Goal: Transaction & Acquisition: Subscribe to service/newsletter

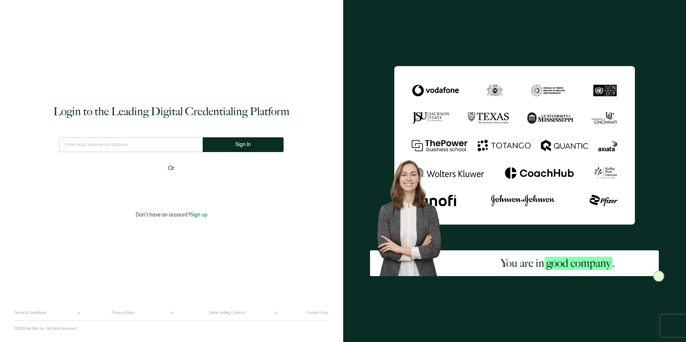
click at [155, 144] on input "text" at bounding box center [130, 144] width 143 height 15
type input "[EMAIL_ADDRESS][DOMAIN_NAME]"
click at [242, 150] on button "Sign In" at bounding box center [246, 144] width 81 height 15
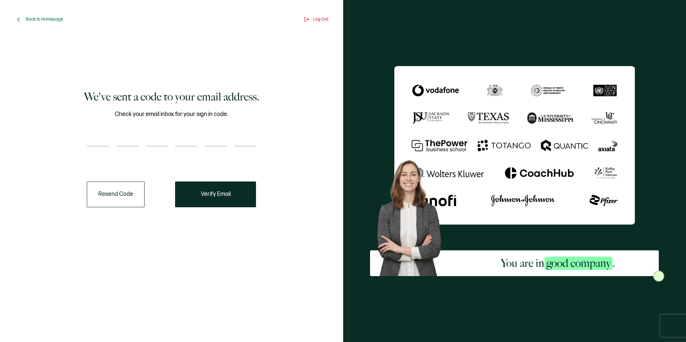
click at [98, 138] on input "number" at bounding box center [98, 139] width 22 height 15
type input "2"
type input "9"
type input "8"
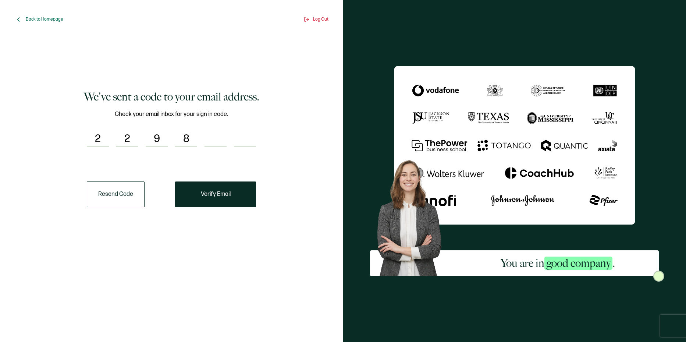
type input "1"
type input "0"
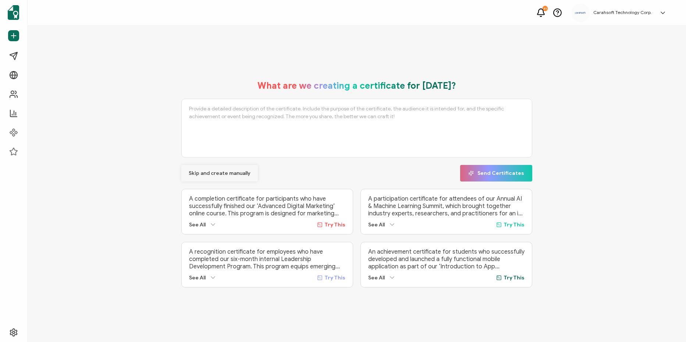
click at [228, 175] on button "Skip and create manually" at bounding box center [219, 173] width 76 height 17
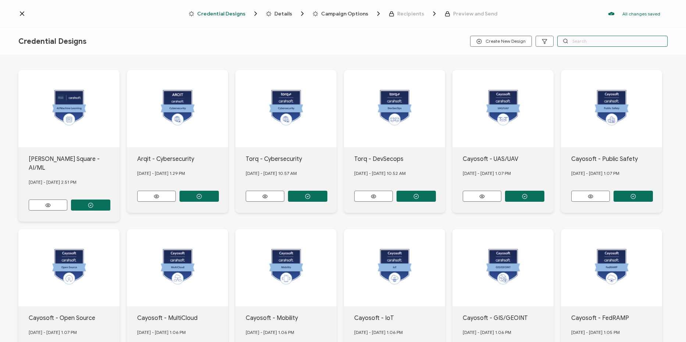
click at [606, 43] on input "text" at bounding box center [612, 41] width 110 height 11
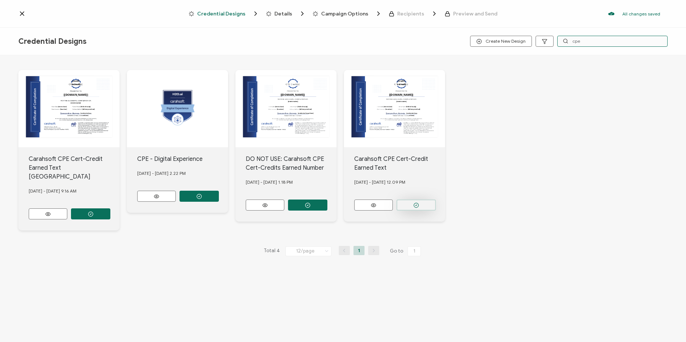
type input "cpe"
click at [418, 202] on icon "button" at bounding box center [416, 205] width 6 height 6
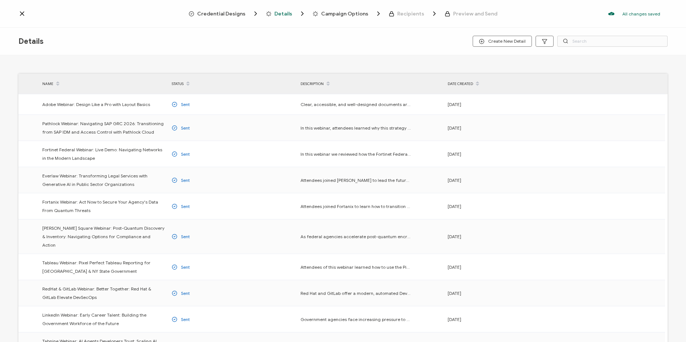
click at [213, 12] on span "Credential Designs" at bounding box center [221, 14] width 48 height 6
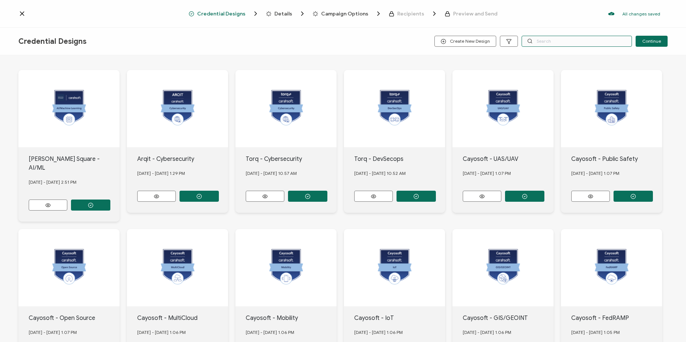
click at [612, 43] on input "text" at bounding box center [576, 41] width 110 height 11
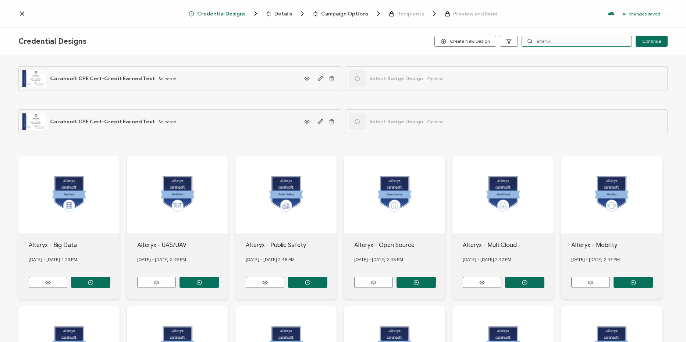
type input "alteryx"
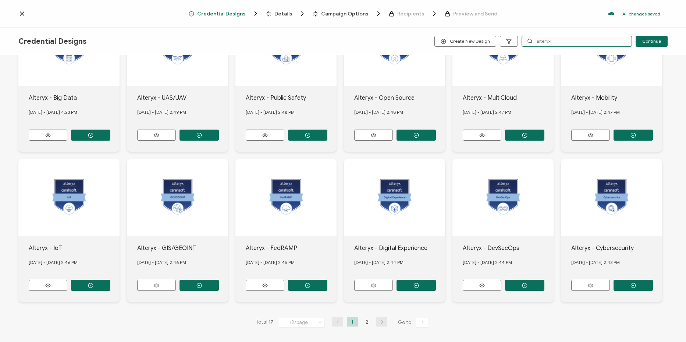
scroll to position [147, 0]
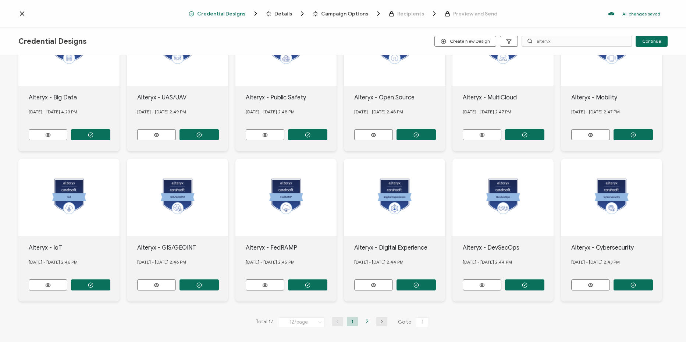
click at [364, 317] on li "2" at bounding box center [366, 321] width 11 height 9
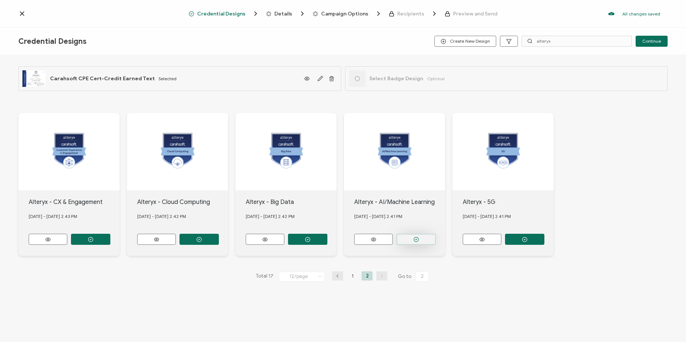
click at [414, 234] on button "button" at bounding box center [415, 238] width 39 height 11
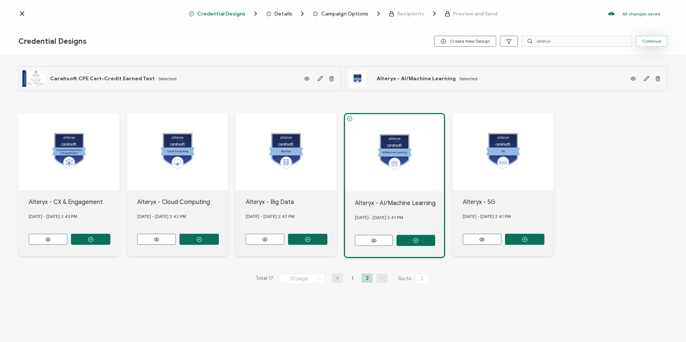
click at [655, 40] on span "Continue" at bounding box center [651, 41] width 19 height 4
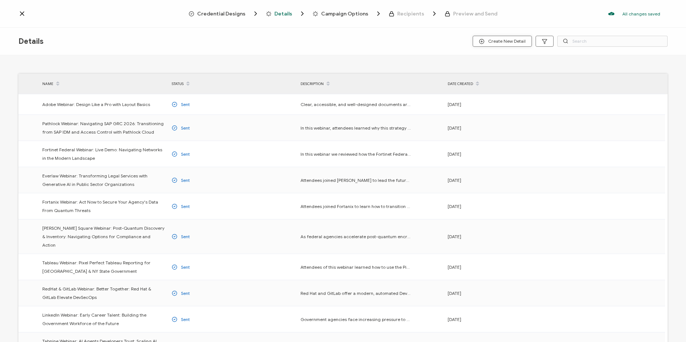
click at [517, 40] on span "Create New Detail" at bounding box center [502, 42] width 47 height 6
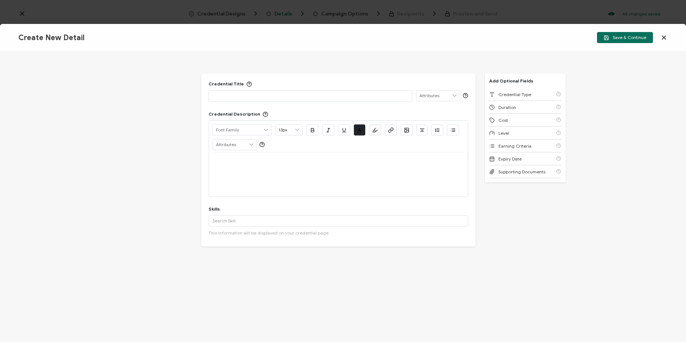
click at [288, 97] on p at bounding box center [310, 95] width 196 height 7
click at [219, 223] on input "text" at bounding box center [338, 220] width 260 height 11
click at [536, 108] on div "Duration" at bounding box center [525, 107] width 72 height 13
click at [534, 96] on div "Credential Type" at bounding box center [525, 94] width 72 height 13
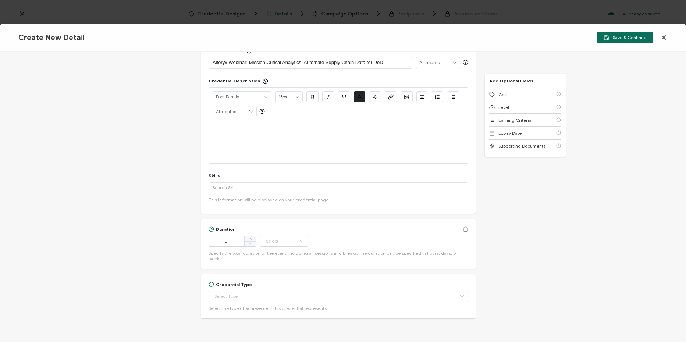
scroll to position [48, 0]
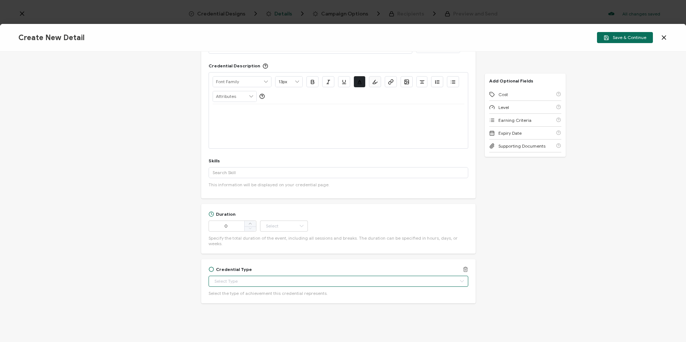
click at [328, 278] on input "text" at bounding box center [338, 280] width 260 height 11
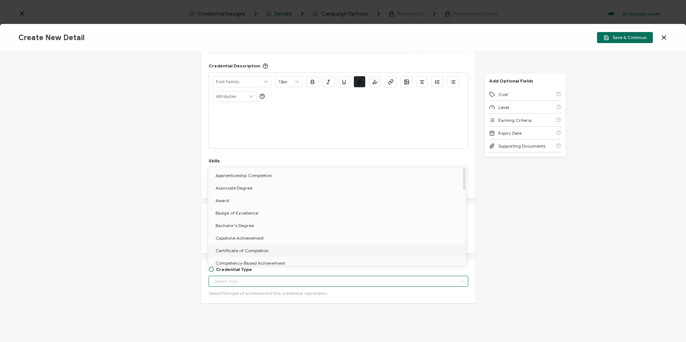
click at [285, 249] on li "Certificate of Completion" at bounding box center [338, 250] width 260 height 12
type input "Certificate of Completion"
click at [285, 131] on div at bounding box center [337, 126] width 251 height 44
type input "Certificate of Completion"
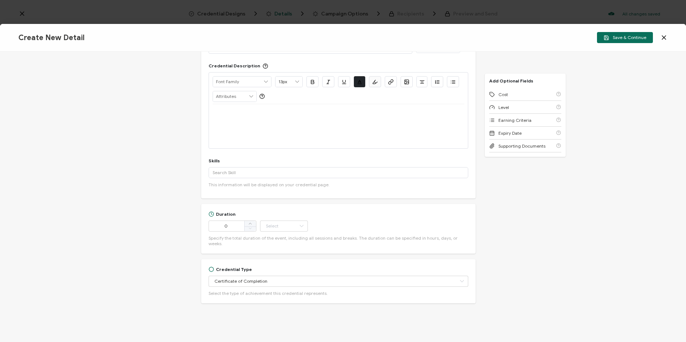
click at [284, 117] on div at bounding box center [337, 113] width 251 height 18
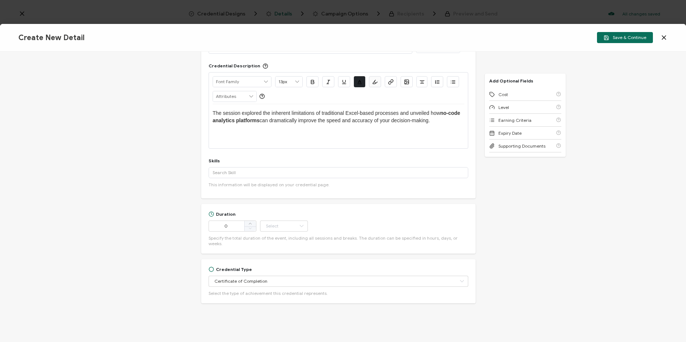
scroll to position [0, 0]
click at [221, 114] on span "The session explored the inherent limitations of traditional Excel-based proces…" at bounding box center [326, 113] width 228 height 6
type input "14px"
click at [325, 171] on input "text" at bounding box center [338, 172] width 260 height 11
type input "l"
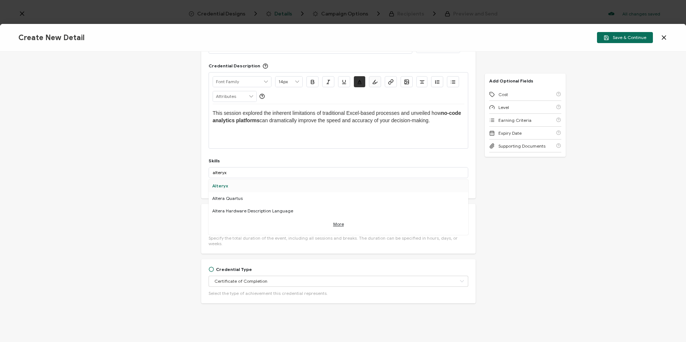
click at [291, 186] on div "Alteryx" at bounding box center [338, 185] width 260 height 12
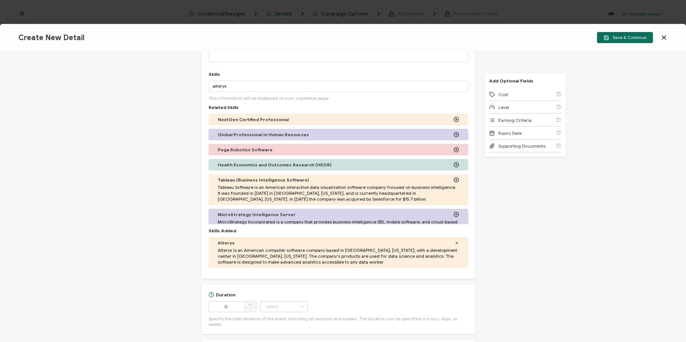
scroll to position [122, 0]
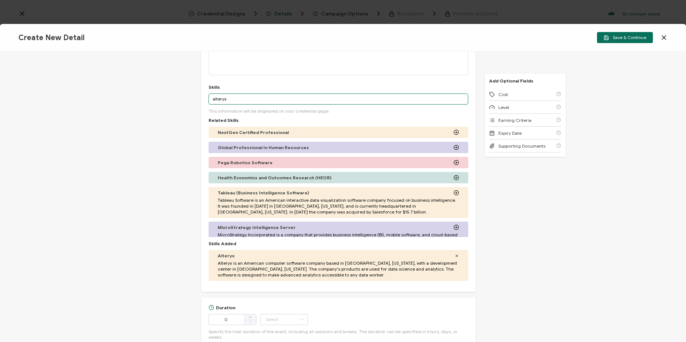
click at [217, 98] on input "alteryx" at bounding box center [338, 98] width 260 height 11
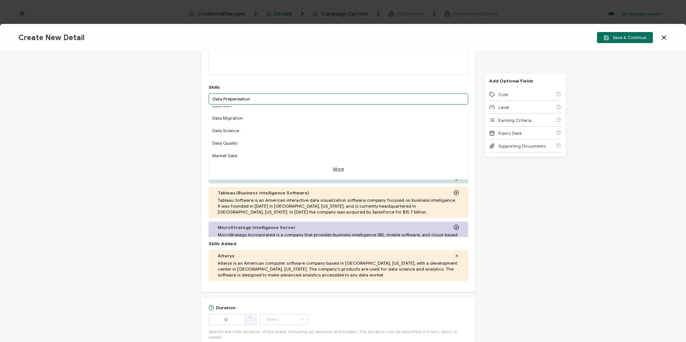
scroll to position [0, 0]
type input "Data Preparation"
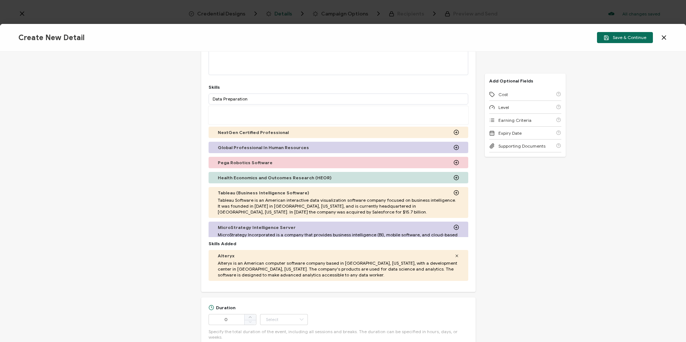
scroll to position [259, 0]
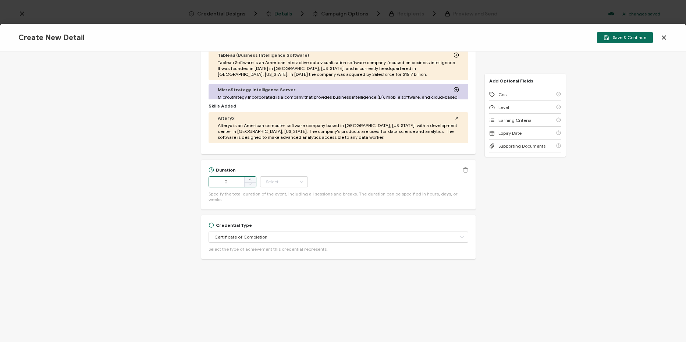
click at [234, 181] on input "0" at bounding box center [232, 181] width 48 height 11
type input "1"
click at [275, 182] on input "text" at bounding box center [284, 181] width 48 height 11
click at [286, 196] on li "Hour" at bounding box center [285, 200] width 50 height 12
type input "Hour"
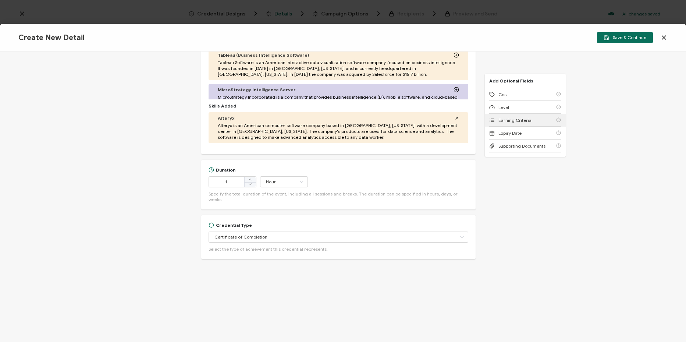
click at [528, 119] on div "Earning Criteria" at bounding box center [525, 120] width 72 height 13
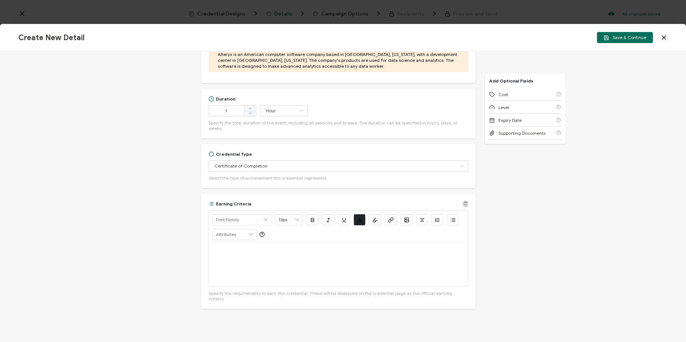
click at [332, 265] on div at bounding box center [337, 264] width 251 height 44
click at [389, 217] on icon "button" at bounding box center [391, 220] width 6 height 6
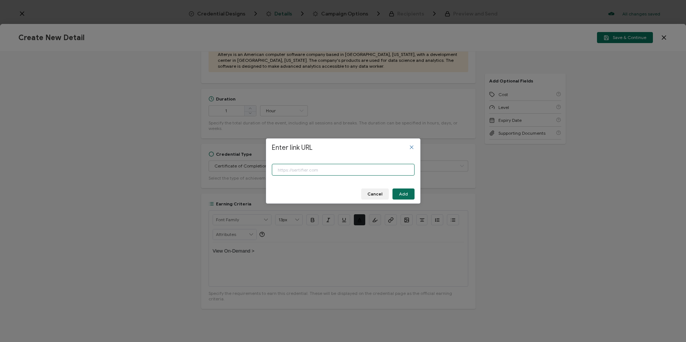
click at [369, 171] on input "Enter link URL" at bounding box center [343, 170] width 143 height 12
paste input "[URL][DOMAIN_NAME]"
type input "[URL][DOMAIN_NAME]"
click at [406, 192] on span "Add" at bounding box center [403, 194] width 9 height 4
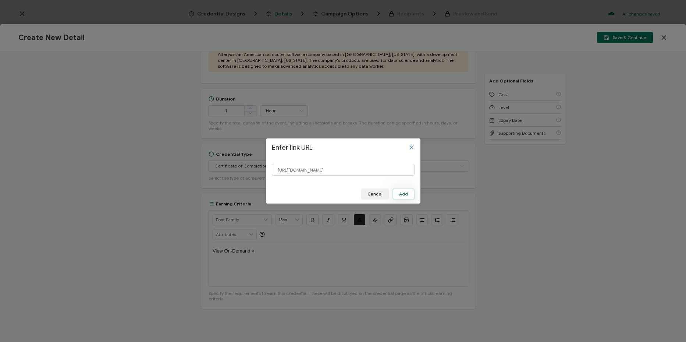
scroll to position [0, 0]
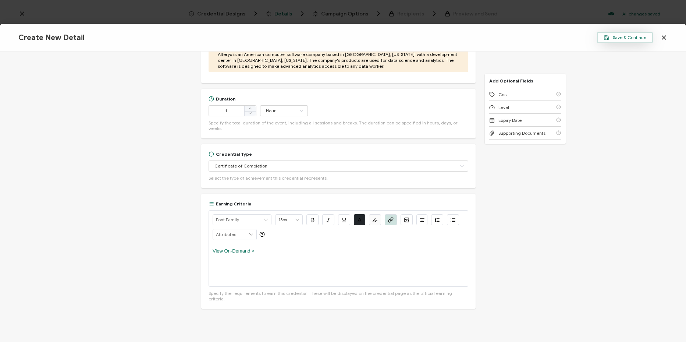
click at [635, 39] on span "Save & Continue" at bounding box center [624, 38] width 43 height 6
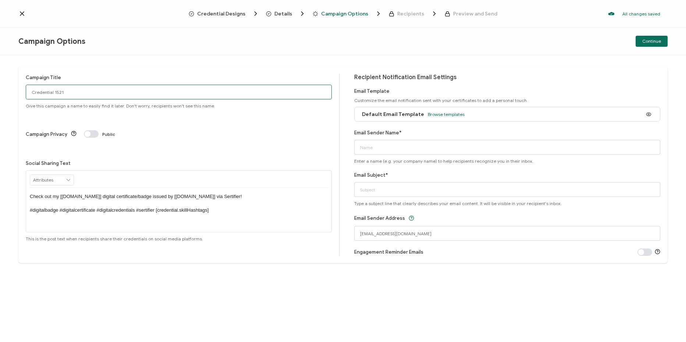
click at [191, 89] on input "Credential 1521" at bounding box center [179, 92] width 306 height 15
paste input "8-19-25_71133_Alteryx Webinar"
type input "8-19-25_71133_Alteryx Webinar"
click at [414, 150] on input "Email Sender Name*" at bounding box center [507, 147] width 306 height 15
type input "CPE"
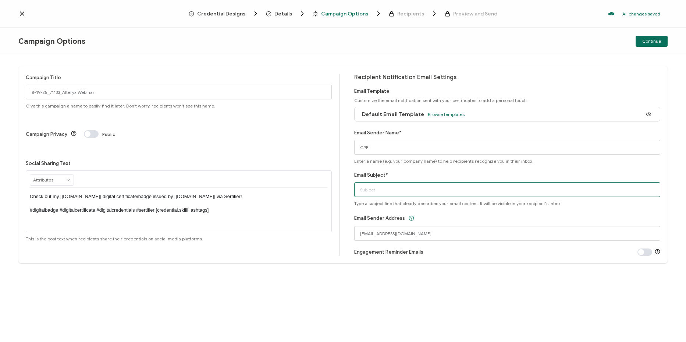
click at [573, 189] on input "Email Subject*" at bounding box center [507, 189] width 306 height 15
paste input "Alteryx Webinar: Mission Critical Analytics: Automate Supply Chain Data for DoD"
type input "Alteryx Webinar: Mission Critical Analytics: Automate Supply Chain Data for DoD"
click at [650, 43] on span "Continue" at bounding box center [651, 41] width 19 height 4
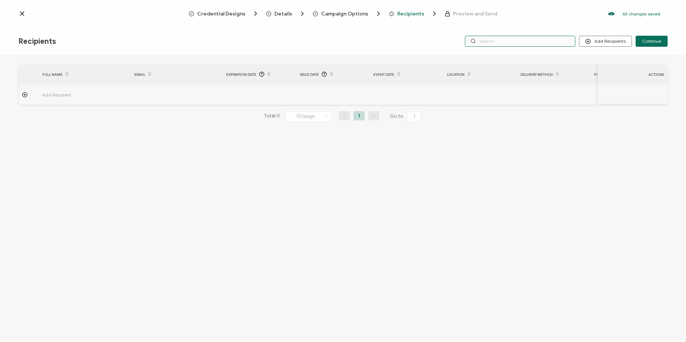
click at [554, 44] on input "text" at bounding box center [520, 41] width 110 height 11
paste input "Alteryx Webinar: Mission Critical Analytics: Automate Supply Chain Data for DoD"
paste input "8-19-25_71133_Alteryx Webinar"
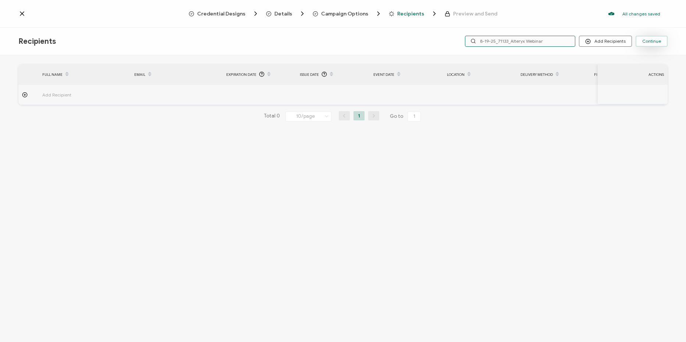
type input "8-19-25_71133_Alteryx Webinar"
click at [648, 42] on span "Continue" at bounding box center [651, 41] width 19 height 4
drag, startPoint x: 606, startPoint y: 43, endPoint x: 606, endPoint y: 79, distance: 36.4
click at [606, 79] on body "Please import at least one recipient. Credential Designs Details Campaign Optio…" at bounding box center [343, 171] width 686 height 342
click at [606, 84] on span "Import From List" at bounding box center [612, 85] width 33 height 6
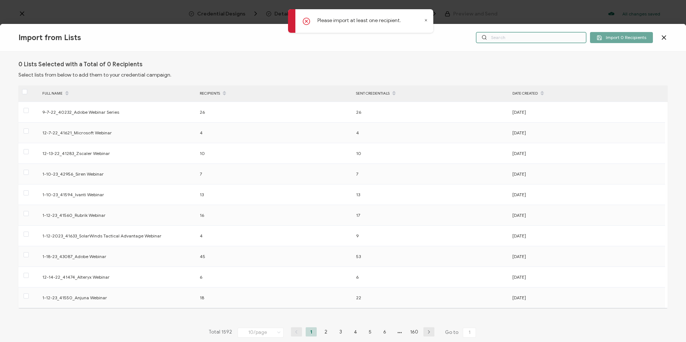
click at [543, 36] on input "text" at bounding box center [531, 37] width 110 height 11
paste input "8-19-25_71133_Alteryx Webinar"
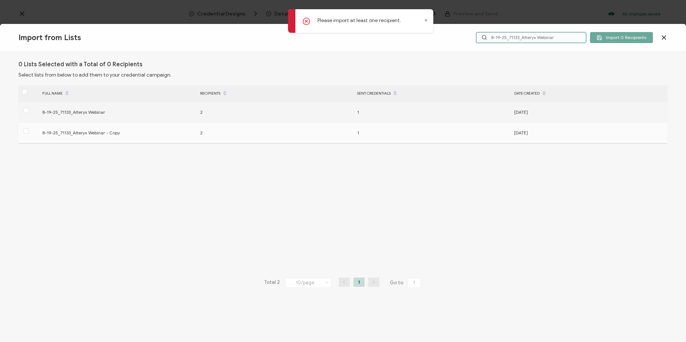
type input "8-19-25_71133_Alteryx Webinar"
click at [538, 115] on div "[DATE]" at bounding box center [588, 112] width 157 height 8
click at [24, 112] on span at bounding box center [26, 110] width 5 height 5
click at [29, 108] on input "checkbox" at bounding box center [29, 108] width 0 height 0
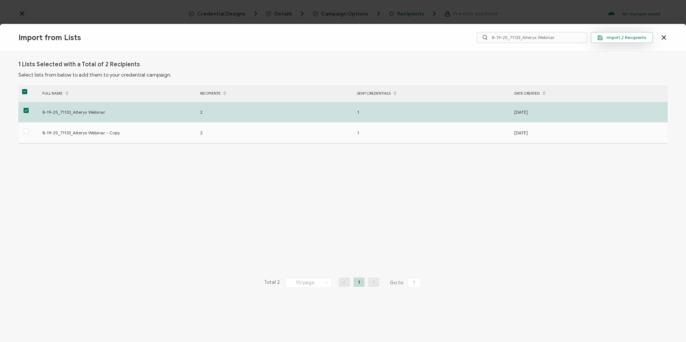
click at [629, 35] on span "Import 2 Recipients" at bounding box center [621, 38] width 49 height 6
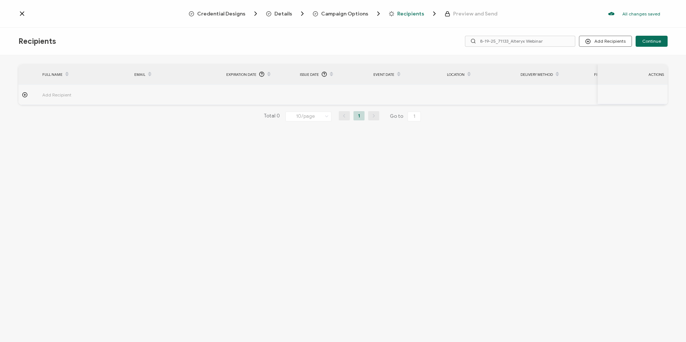
click at [406, 11] on span "Recipients" at bounding box center [410, 14] width 27 height 6
click at [549, 40] on input "8-19-25_71133_Alteryx Webinar" at bounding box center [520, 41] width 110 height 11
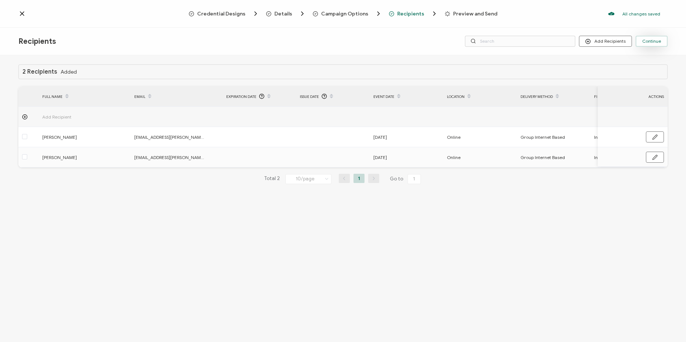
click at [648, 45] on button "Continue" at bounding box center [651, 41] width 32 height 11
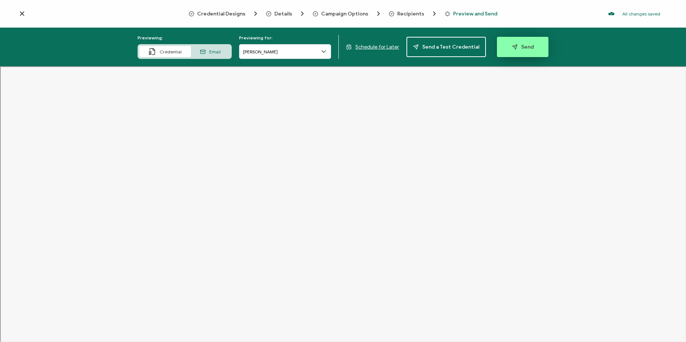
click at [531, 53] on button "Send" at bounding box center [522, 47] width 51 height 20
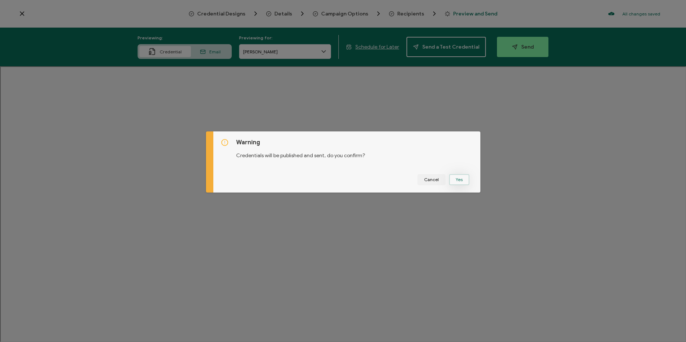
click at [454, 181] on button "Yes" at bounding box center [459, 179] width 20 height 11
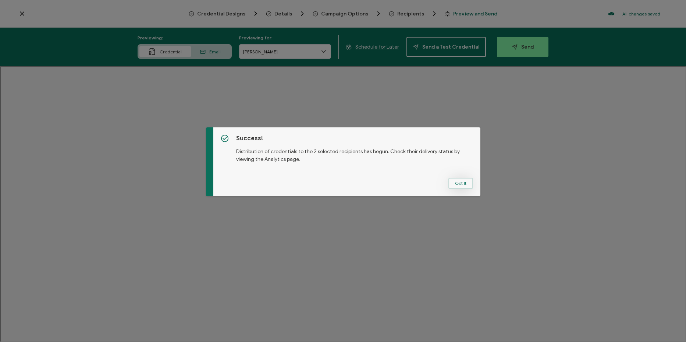
click at [464, 182] on button "Got It" at bounding box center [460, 183] width 25 height 11
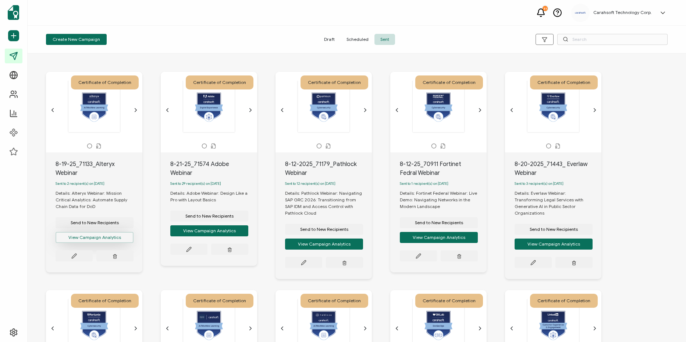
click at [114, 243] on button "View Campaign Analytics" at bounding box center [95, 237] width 78 height 11
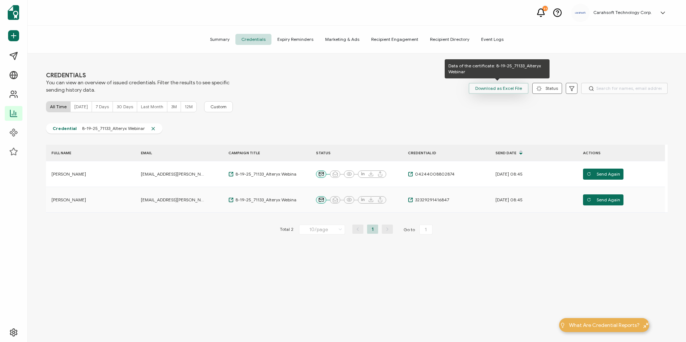
click at [498, 83] on span "Download as Excel File" at bounding box center [498, 88] width 47 height 11
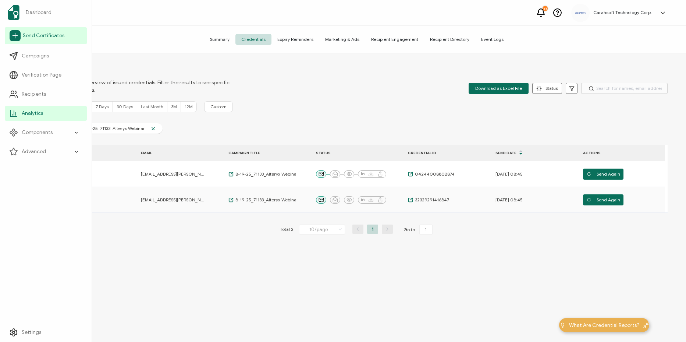
click at [21, 37] on link "Send Certificates" at bounding box center [46, 35] width 82 height 17
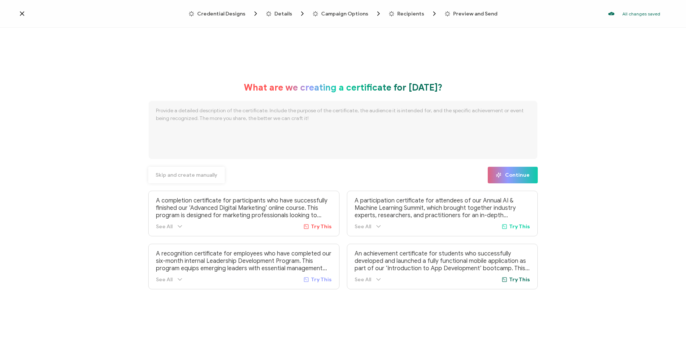
click at [185, 178] on button "Skip and create manually" at bounding box center [186, 175] width 76 height 17
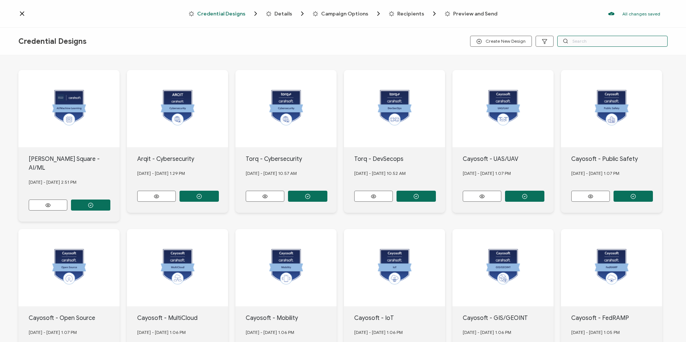
click at [606, 42] on input "text" at bounding box center [612, 41] width 110 height 11
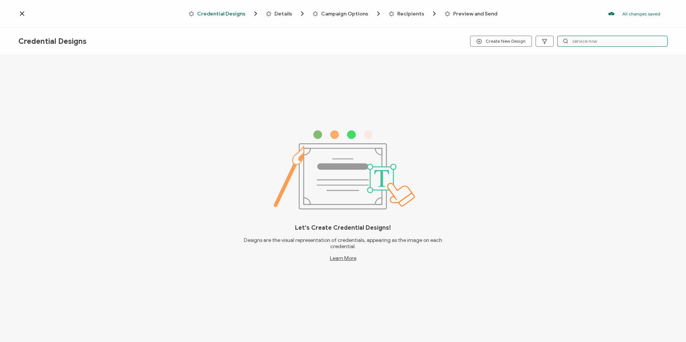
click at [592, 44] on input "service now" at bounding box center [612, 41] width 110 height 11
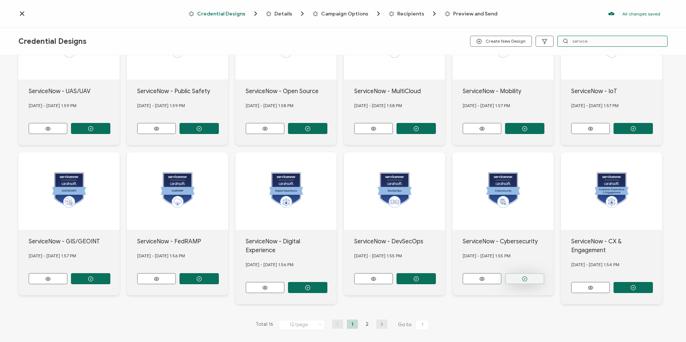
scroll to position [70, 0]
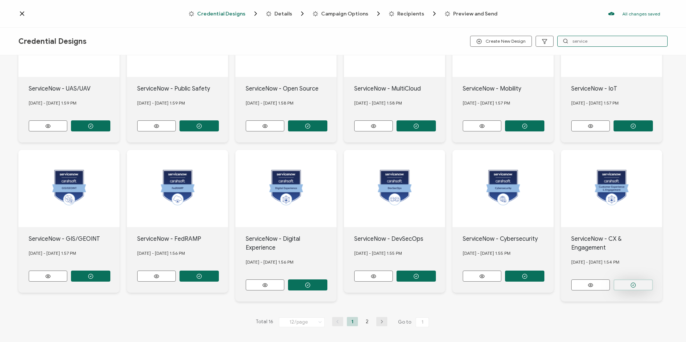
type input "service"
click at [629, 284] on button "button" at bounding box center [632, 284] width 39 height 11
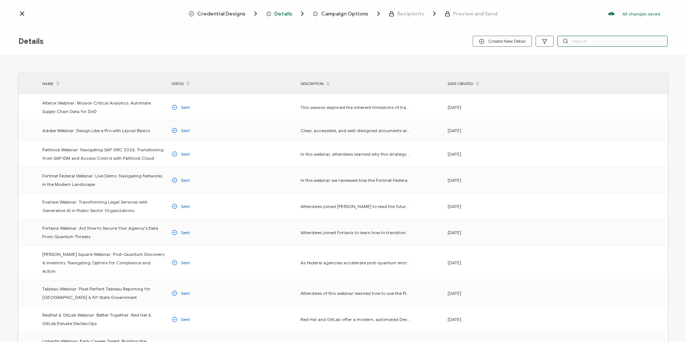
click at [586, 44] on input "text" at bounding box center [612, 41] width 110 height 11
click at [217, 13] on span "Credential Designs" at bounding box center [221, 14] width 48 height 6
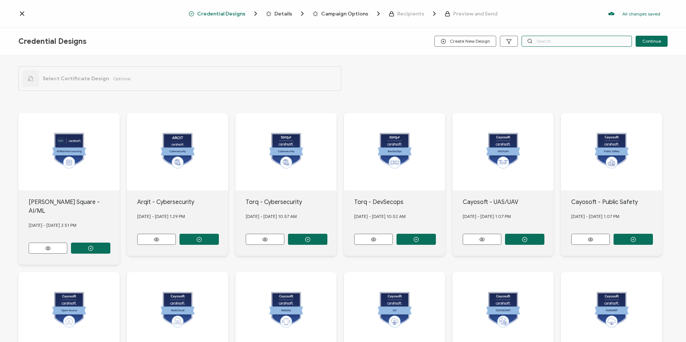
click at [601, 46] on input "text" at bounding box center [576, 41] width 110 height 11
type input "cpe"
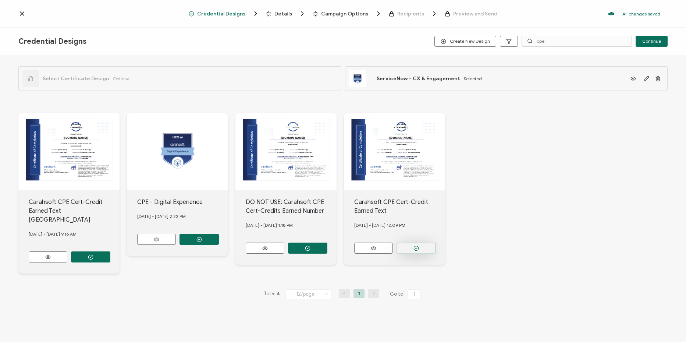
click at [426, 248] on button "button" at bounding box center [415, 247] width 39 height 11
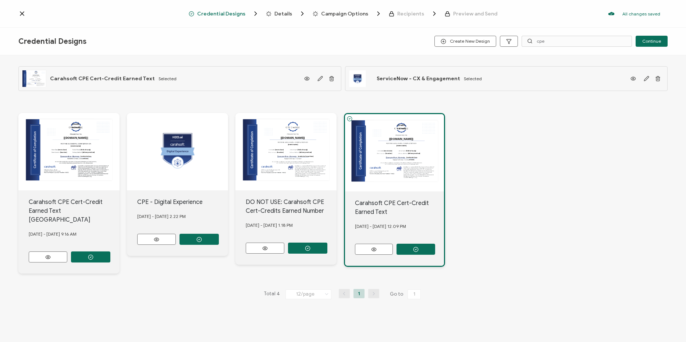
click at [280, 14] on span "Details" at bounding box center [283, 14] width 18 height 6
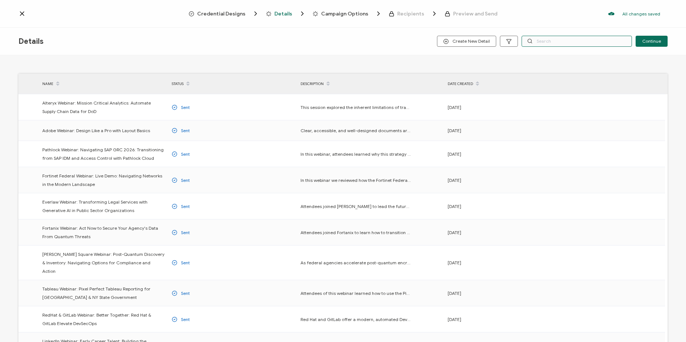
click at [546, 42] on input "text" at bounding box center [576, 41] width 110 height 11
click at [453, 42] on span "Create New Detail" at bounding box center [466, 42] width 47 height 6
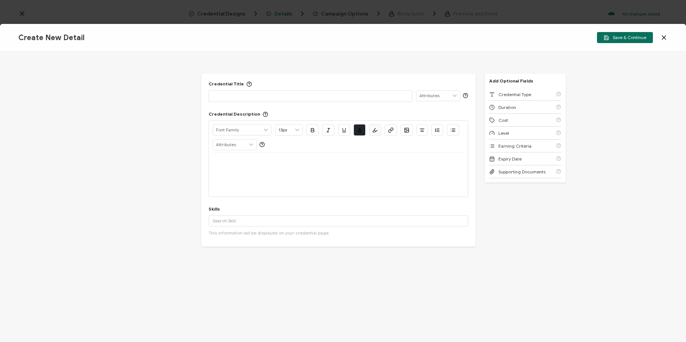
click at [350, 95] on p at bounding box center [310, 95] width 196 height 7
click at [292, 166] on div at bounding box center [337, 161] width 251 height 18
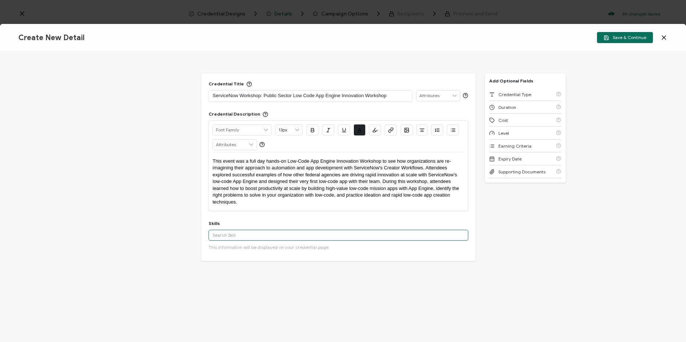
click at [293, 235] on input "text" at bounding box center [338, 234] width 260 height 11
paste input "Rapid Prototyping, Low-Code Development in App Engine Studio"
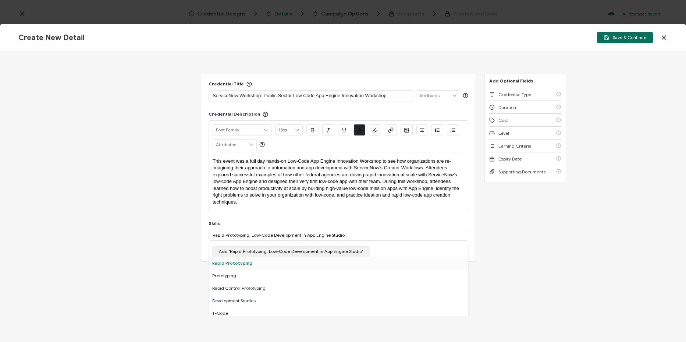
click at [282, 261] on div "Rapid Prototyping" at bounding box center [338, 263] width 260 height 12
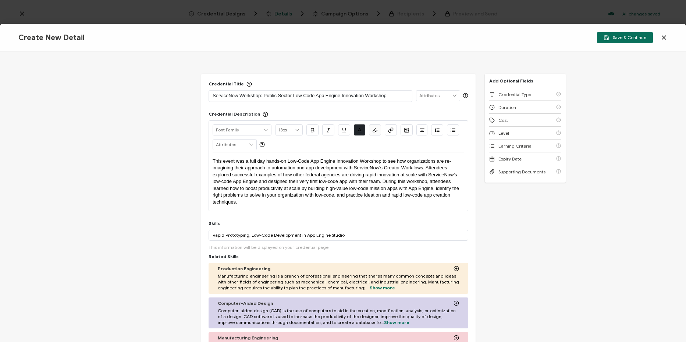
scroll to position [74, 0]
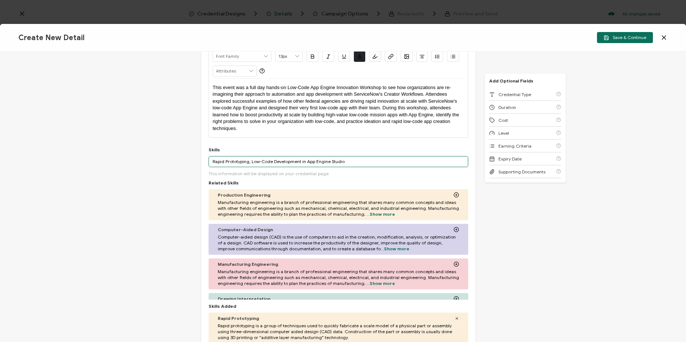
click at [279, 160] on input "Rapid Prototyping, Low-Code Development in App Engine Studio" at bounding box center [338, 161] width 260 height 11
click at [249, 162] on input "Rapid Prototyping, Low-Code Development in App Engine Studio" at bounding box center [338, 161] width 260 height 11
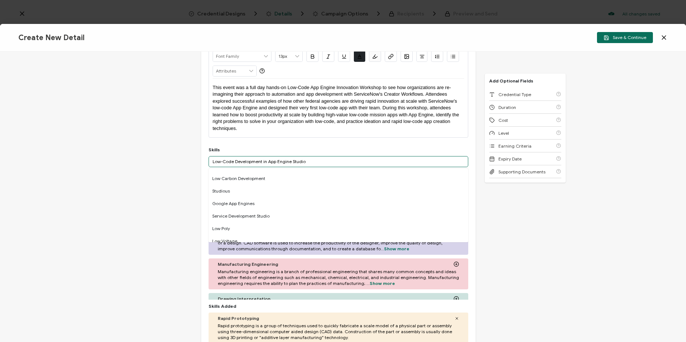
scroll to position [147, 0]
drag, startPoint x: 261, startPoint y: 161, endPoint x: 314, endPoint y: 160, distance: 53.0
click at [314, 160] on input "Low-Code Development in App Engine Studio" at bounding box center [338, 161] width 260 height 11
type input "Low-Code Development"
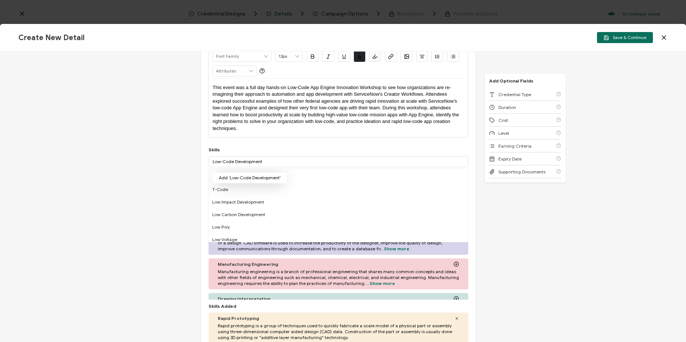
click at [269, 176] on button "Add 'Low-Code Development'" at bounding box center [249, 177] width 75 height 11
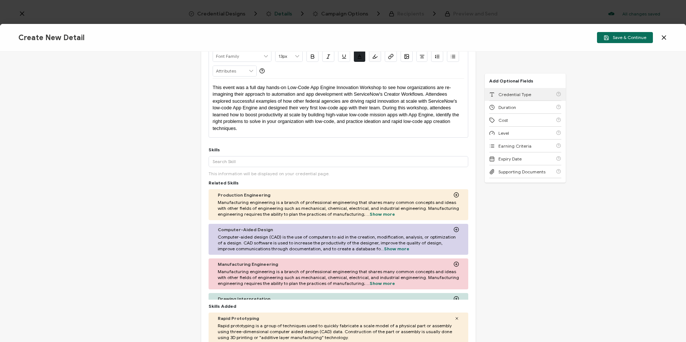
click at [534, 94] on div "Credential Type" at bounding box center [525, 94] width 72 height 13
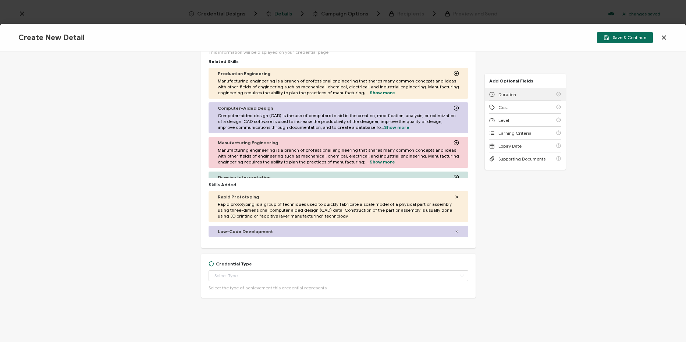
click at [534, 94] on div "Duration" at bounding box center [525, 94] width 72 height 13
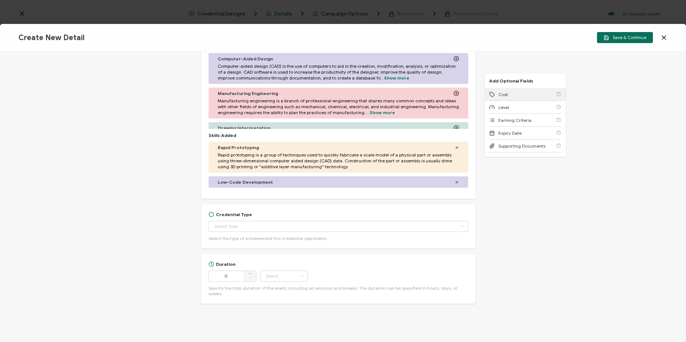
scroll to position [244, 0]
click at [268, 223] on input "text" at bounding box center [338, 225] width 260 height 11
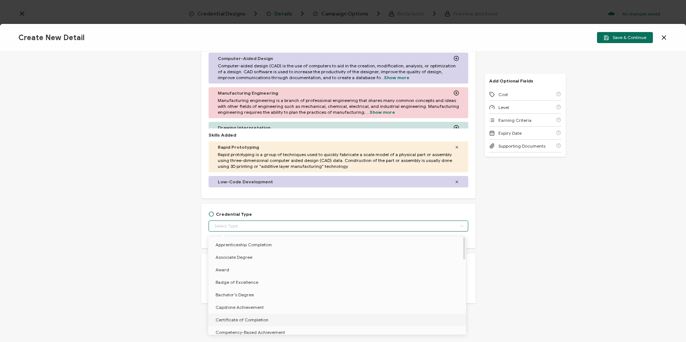
click at [274, 314] on li "Certificate of Completion" at bounding box center [338, 319] width 260 height 12
type input "Certificate of Completion"
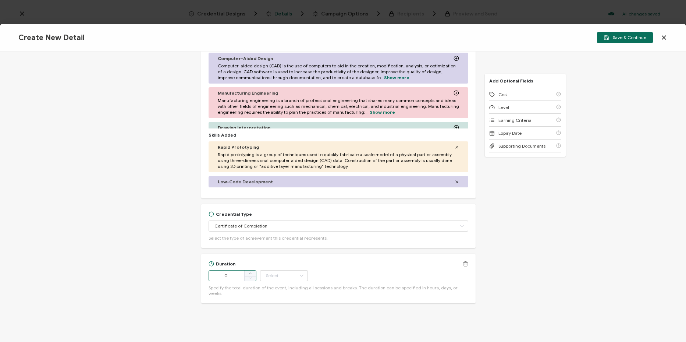
drag, startPoint x: 239, startPoint y: 272, endPoint x: 210, endPoint y: 273, distance: 28.7
click at [210, 273] on input "0" at bounding box center [232, 275] width 48 height 11
type input "475"
click at [294, 273] on input "text" at bounding box center [284, 275] width 48 height 11
click at [287, 253] on li "Minute" at bounding box center [285, 255] width 50 height 12
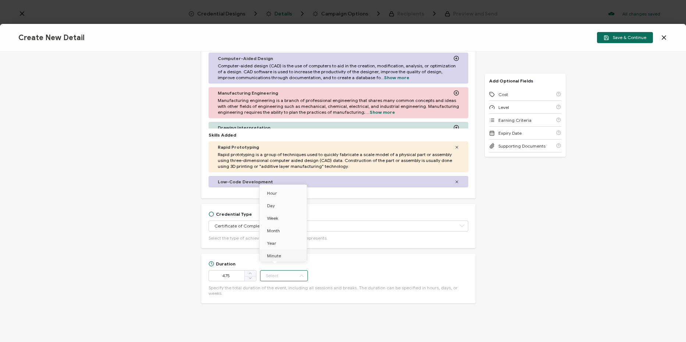
type input "Minute"
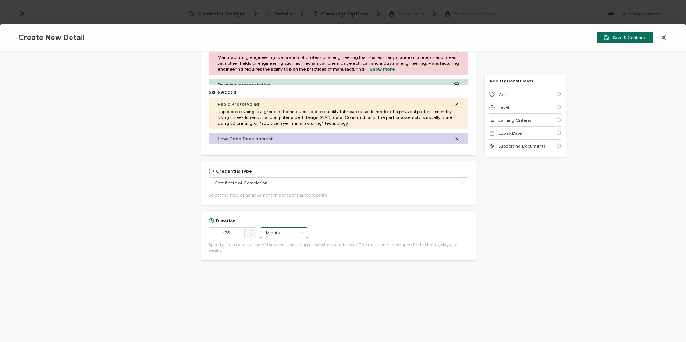
scroll to position [289, 0]
click at [514, 104] on div "Level" at bounding box center [525, 107] width 72 height 13
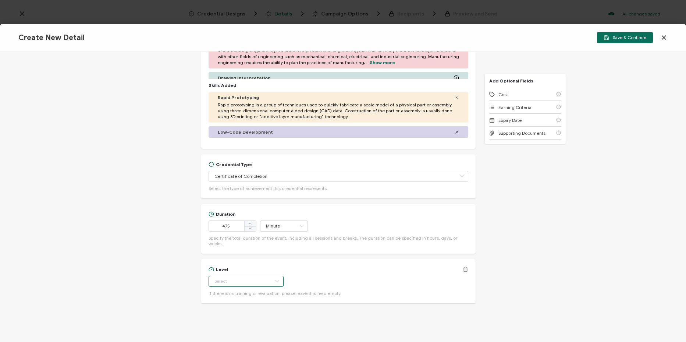
click at [255, 275] on input "text" at bounding box center [245, 280] width 75 height 11
click at [239, 208] on li "Beginner" at bounding box center [242, 205] width 69 height 12
type input "Beginner"
click at [624, 40] on button "Save & Continue" at bounding box center [625, 37] width 56 height 11
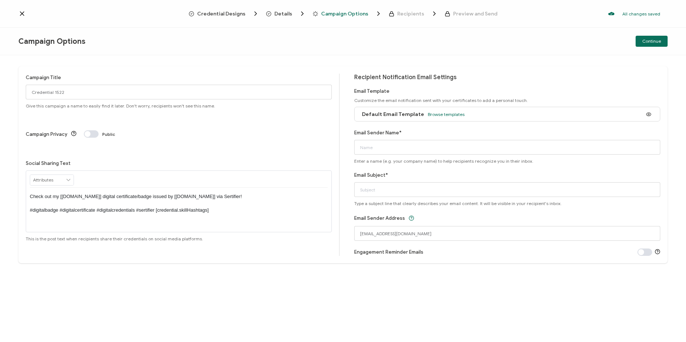
click at [204, 101] on div "Campaign Title Credential 1522 Give this campaign a name to easily find it late…" at bounding box center [179, 91] width 306 height 35
click at [207, 96] on input "Credential 1522" at bounding box center [179, 92] width 306 height 15
paste input "8-13-25_66888_Service Now Workshop"
type input "8-13-25_66888_Service Now Workshop"
click at [410, 150] on input "Email Sender Name*" at bounding box center [507, 147] width 306 height 15
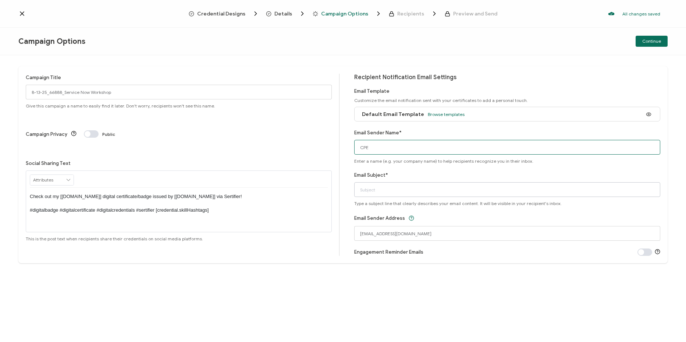
type input "CPE"
click at [633, 189] on input "Email Subject*" at bounding box center [507, 189] width 306 height 15
paste input "ServiceNow Workshop: Public Sector Low Code App Engine Innovation Workshop"
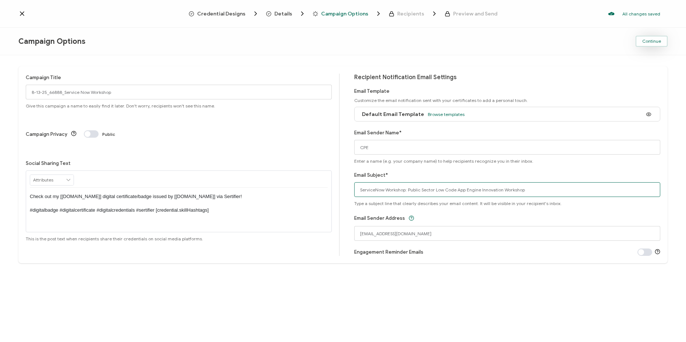
type input "ServiceNow Workshop: Public Sector Low Code App Engine Innovation Workshop"
click at [653, 39] on span "Continue" at bounding box center [651, 41] width 19 height 4
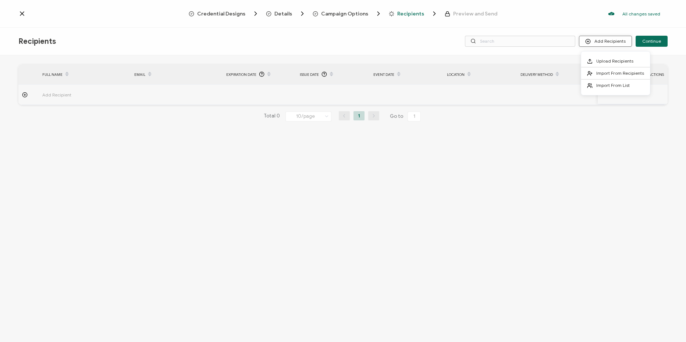
click at [603, 42] on button "Add Recipients" at bounding box center [605, 41] width 53 height 11
click at [614, 88] on span "Import From List" at bounding box center [612, 85] width 33 height 6
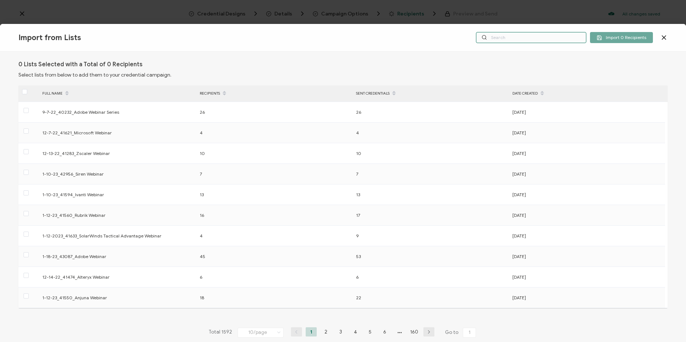
click at [538, 42] on input "text" at bounding box center [531, 37] width 110 height 11
paste input "8-13-25_66888_Service Now Workshop"
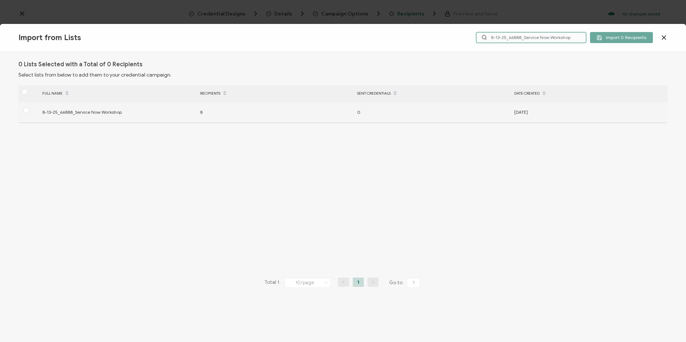
type input "8-13-25_66888_Service Now Workshop"
click at [283, 114] on div "8" at bounding box center [274, 112] width 157 height 8
click at [24, 110] on span at bounding box center [26, 110] width 5 height 5
click at [29, 108] on input "checkbox" at bounding box center [29, 108] width 0 height 0
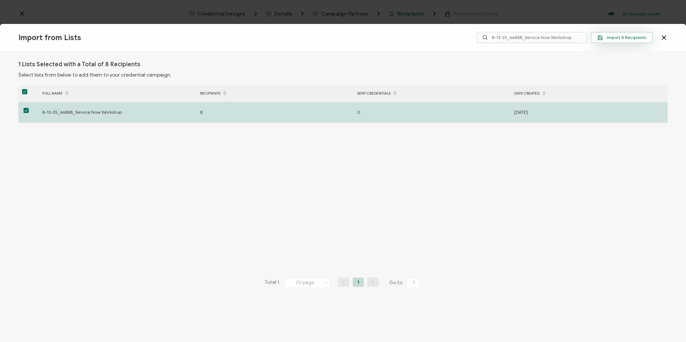
click at [619, 37] on span "Import 8 Recipients" at bounding box center [621, 38] width 49 height 6
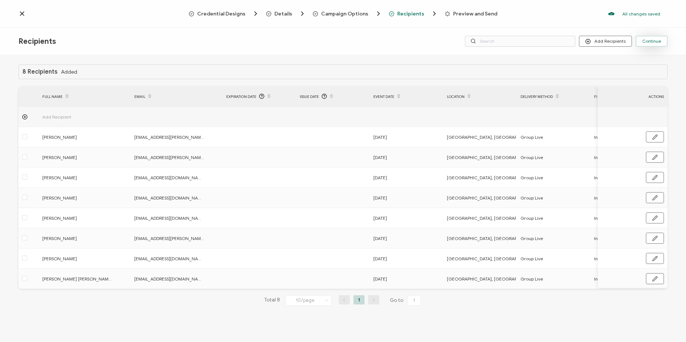
click at [658, 46] on button "Continue" at bounding box center [651, 41] width 32 height 11
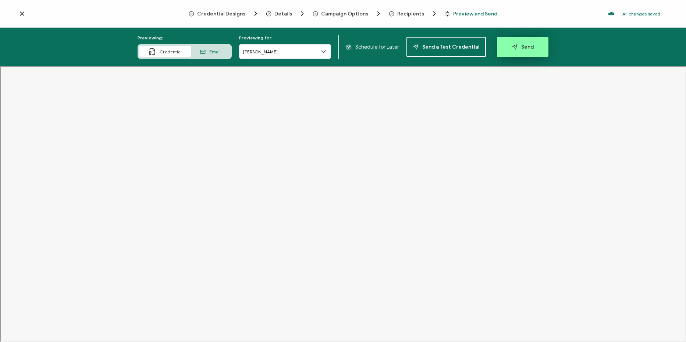
click at [524, 40] on button "Send" at bounding box center [522, 47] width 51 height 20
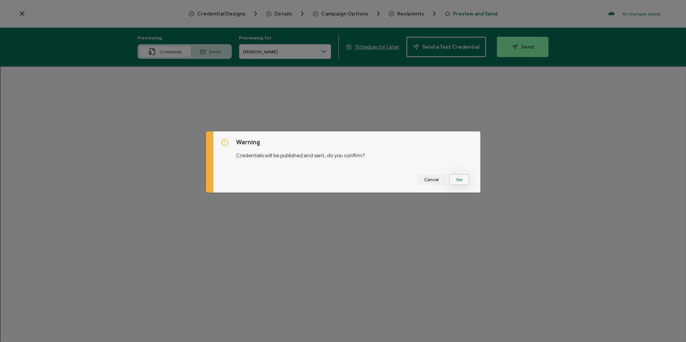
click at [463, 180] on button "Yes" at bounding box center [459, 179] width 20 height 11
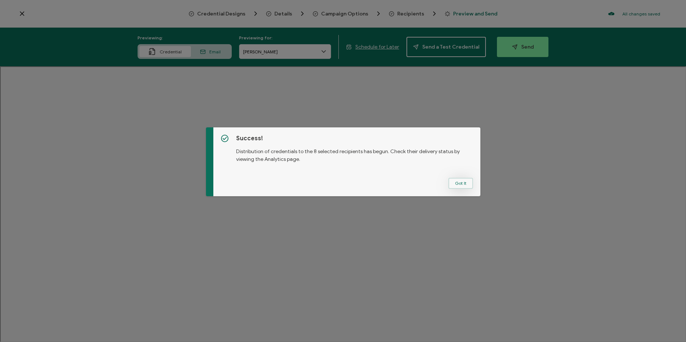
click at [458, 185] on button "Got It" at bounding box center [460, 183] width 25 height 11
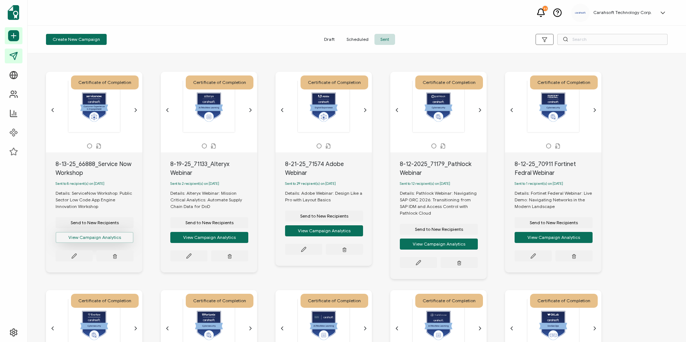
click at [103, 240] on button "View Campaign Analytics" at bounding box center [95, 237] width 78 height 11
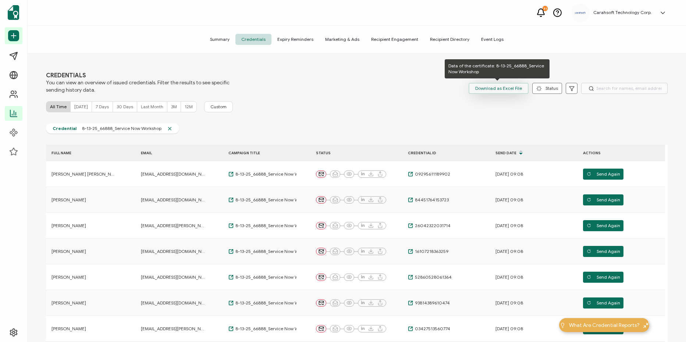
click at [507, 88] on span "Download as Excel File" at bounding box center [498, 88] width 47 height 11
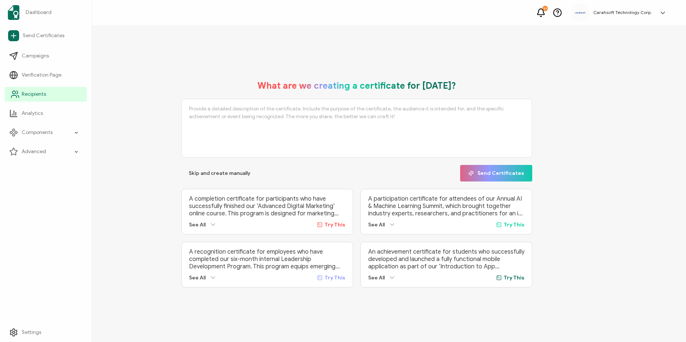
click at [53, 99] on link "Recipients" at bounding box center [46, 94] width 82 height 15
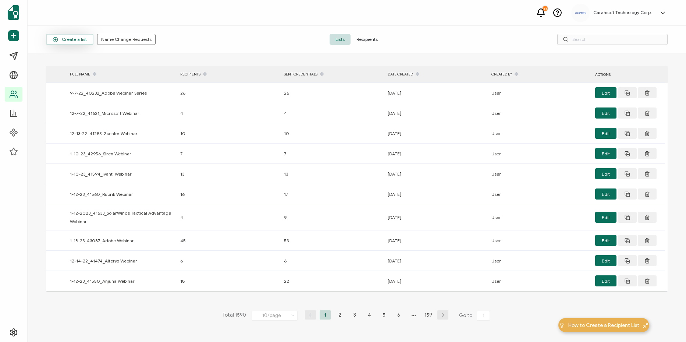
click at [79, 42] on span "Create a list" at bounding box center [70, 40] width 34 height 6
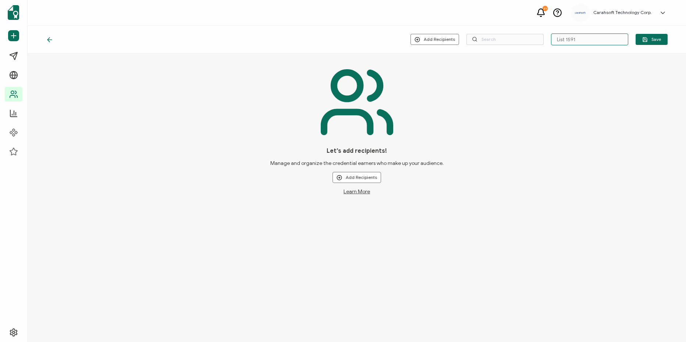
click at [574, 37] on input "List 1591" at bounding box center [589, 39] width 77 height 12
paste input "Alteryx Webinar: Mission Critical Analytics: Automate Supply Chain Data for DoD"
paste input "8-19-25_71133_Alteryx Webinar"
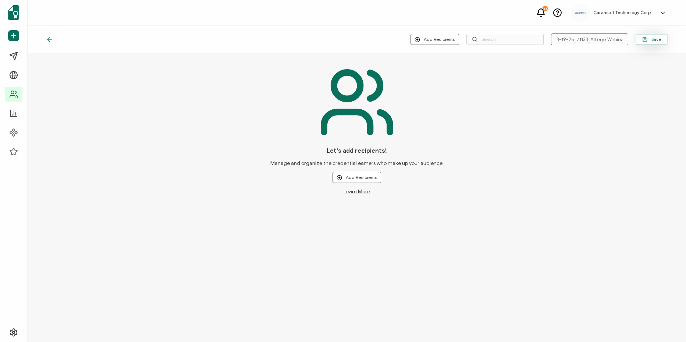
type input "8-19-25_71133_Alteryx Webinar"
click at [648, 37] on span "Save" at bounding box center [651, 40] width 19 height 6
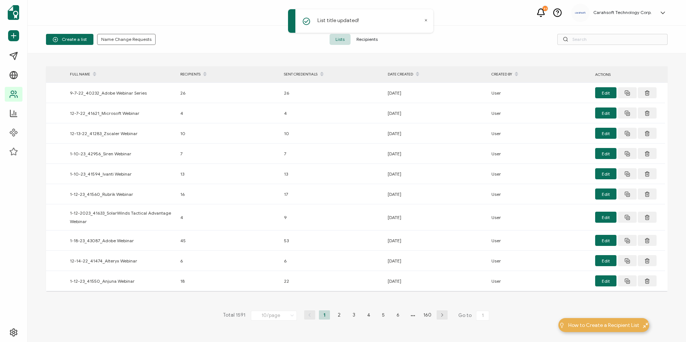
click at [425, 19] on icon at bounding box center [426, 20] width 4 height 4
click at [623, 38] on input "text" at bounding box center [612, 39] width 110 height 11
paste input "8-19-25_71133_Alteryx Webinar"
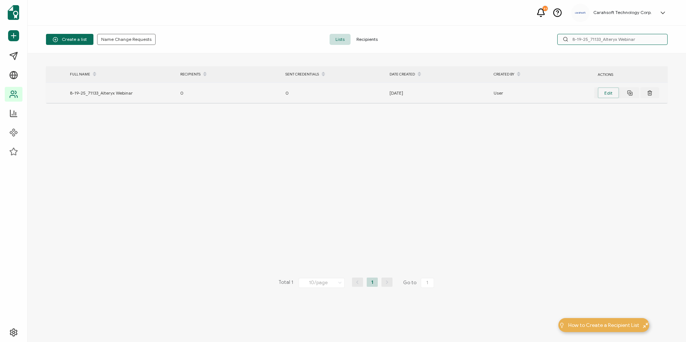
type input "8-19-25_71133_Alteryx Webinar"
click at [611, 93] on button "Edit" at bounding box center [607, 92] width 21 height 11
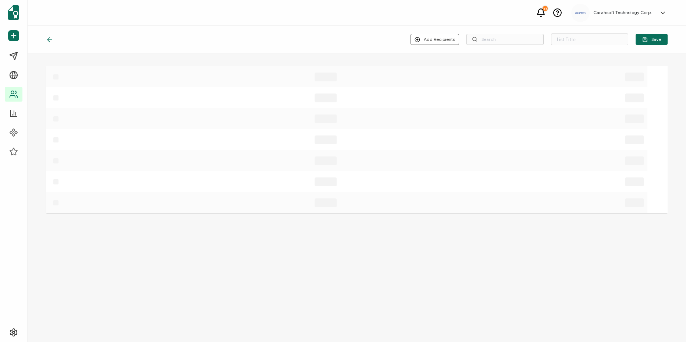
type input "8-19-25_71133_Alteryx Webinar"
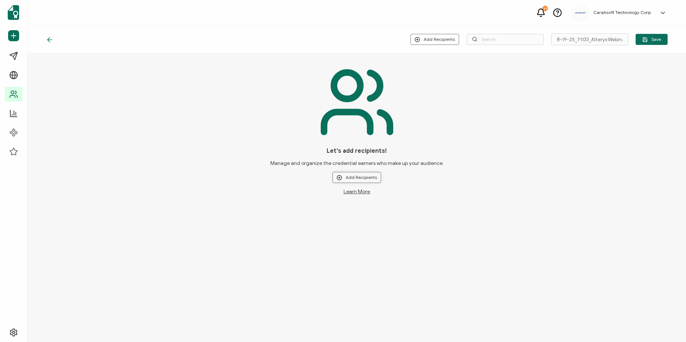
click at [371, 175] on button "Add Recipients" at bounding box center [356, 177] width 49 height 11
click at [429, 39] on button "Add Recipients" at bounding box center [434, 39] width 49 height 11
click at [439, 60] on span "Upload New Recipients" at bounding box center [450, 59] width 47 height 6
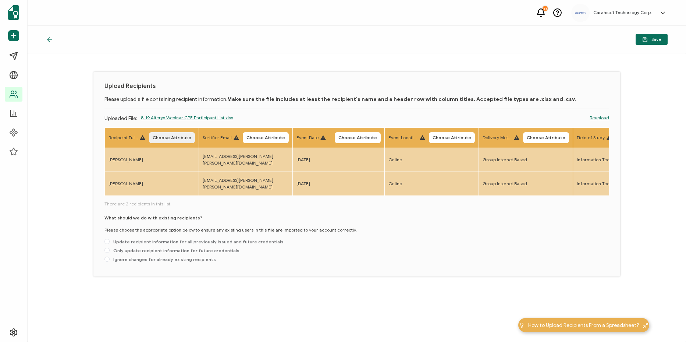
click at [172, 137] on span "Choose Attribute" at bounding box center [172, 137] width 39 height 4
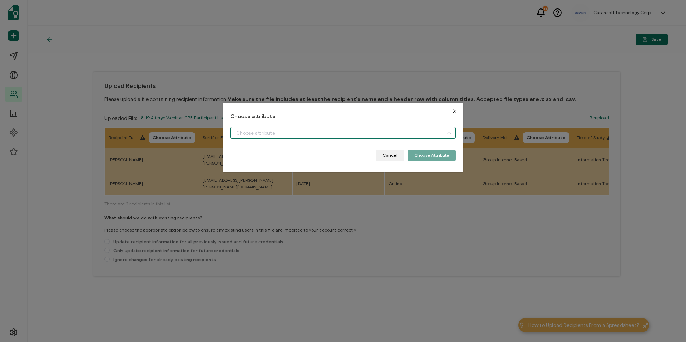
click at [285, 127] on input "dialog" at bounding box center [342, 133] width 225 height 12
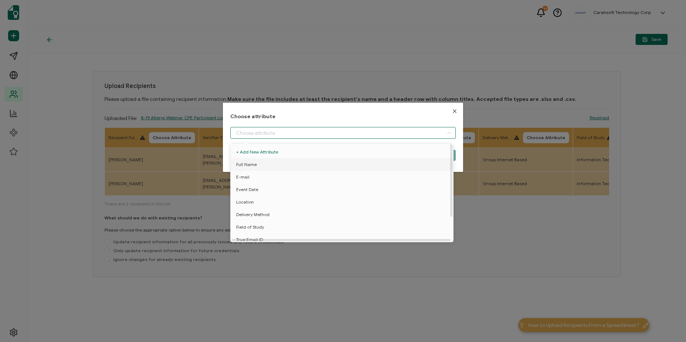
click at [257, 166] on li "Full Name" at bounding box center [343, 164] width 229 height 12
type input "Full Name"
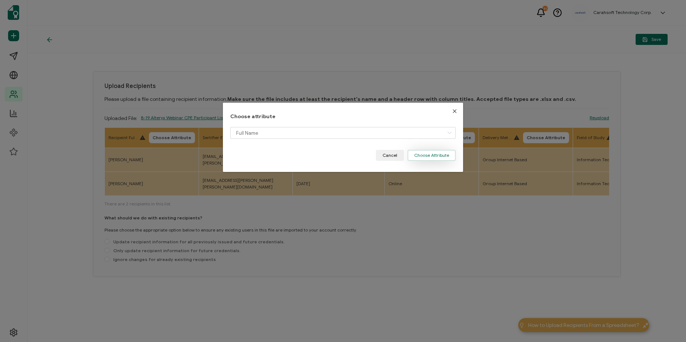
drag, startPoint x: 415, startPoint y: 154, endPoint x: 311, endPoint y: 144, distance: 104.2
click at [412, 154] on button "Choose Attribute" at bounding box center [431, 155] width 48 height 11
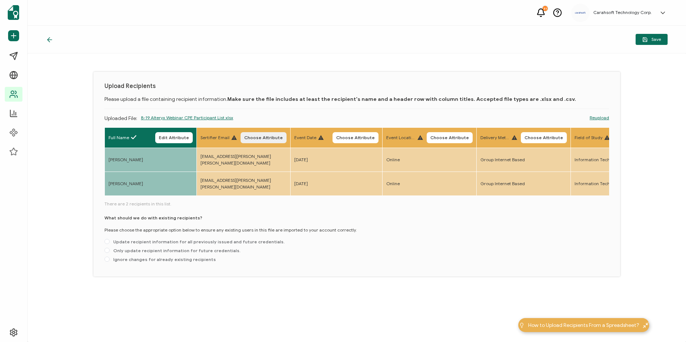
click at [268, 137] on span "Choose Attribute" at bounding box center [263, 137] width 39 height 4
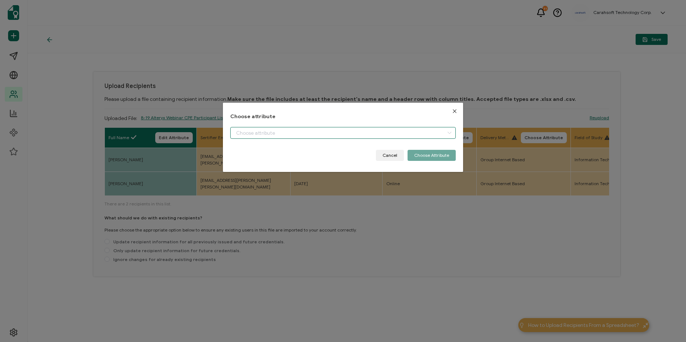
click at [333, 132] on input "dialog" at bounding box center [342, 133] width 225 height 12
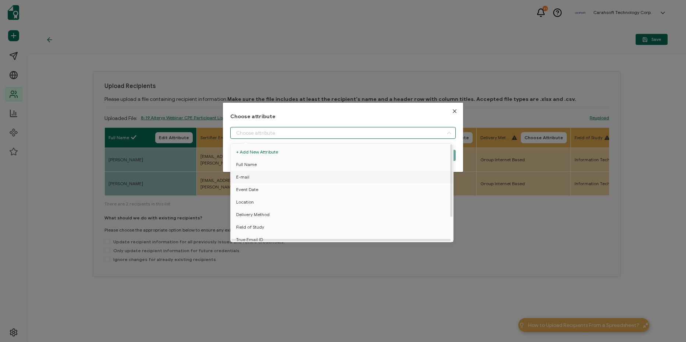
click at [304, 178] on li "E-mail" at bounding box center [343, 177] width 229 height 12
type input "E-mail"
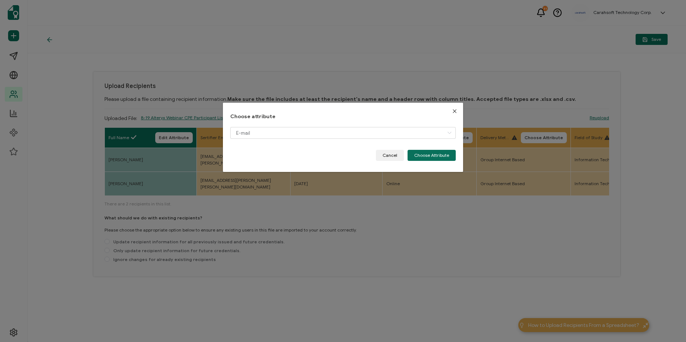
drag, startPoint x: 438, startPoint y: 153, endPoint x: 354, endPoint y: 140, distance: 84.8
click at [435, 154] on button "Choose Attribute" at bounding box center [431, 155] width 48 height 11
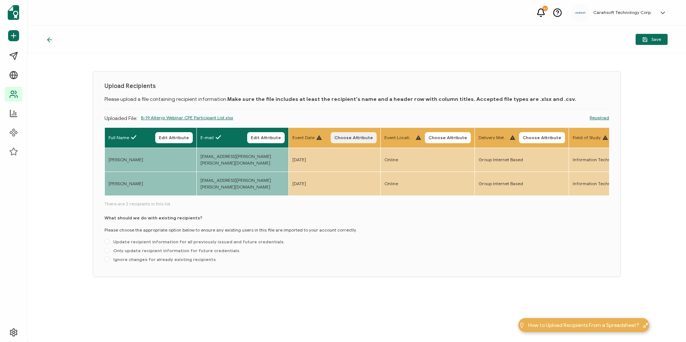
click at [354, 137] on span "Choose Attribute" at bounding box center [353, 137] width 39 height 4
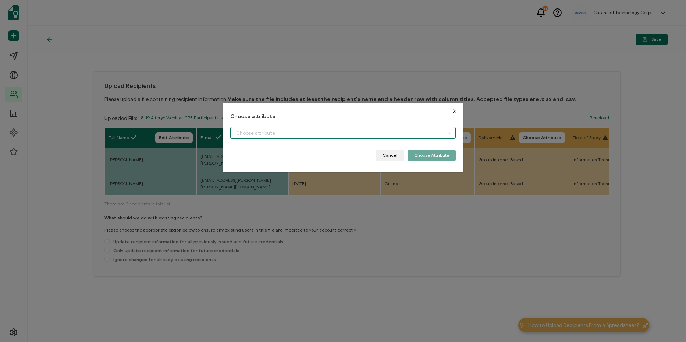
click at [350, 136] on input "dialog" at bounding box center [342, 133] width 225 height 12
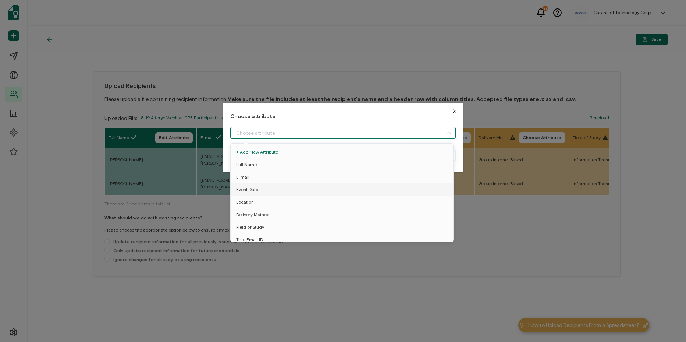
drag, startPoint x: 335, startPoint y: 185, endPoint x: 429, endPoint y: 156, distance: 99.3
click at [339, 184] on li "Event Date" at bounding box center [343, 189] width 229 height 12
type input "Event Date"
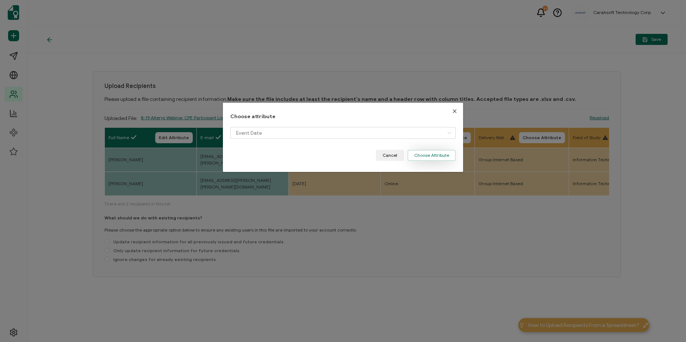
click at [434, 153] on button "Choose Attribute" at bounding box center [431, 155] width 48 height 11
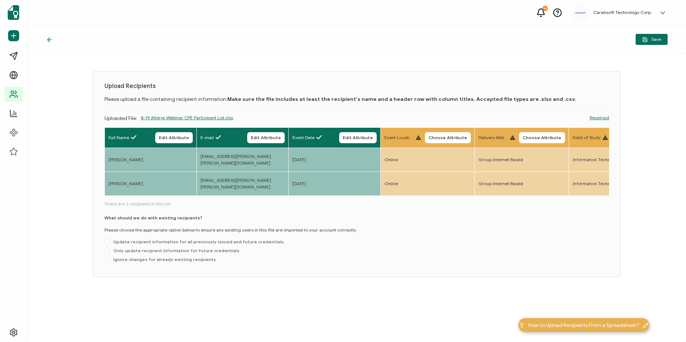
click at [444, 142] on button "Choose Attribute" at bounding box center [448, 137] width 46 height 11
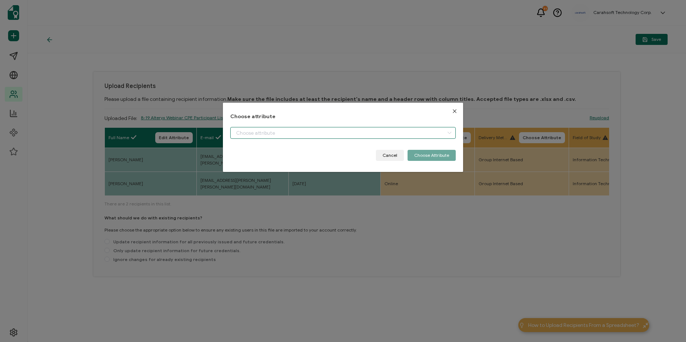
click at [383, 135] on input "dialog" at bounding box center [342, 133] width 225 height 12
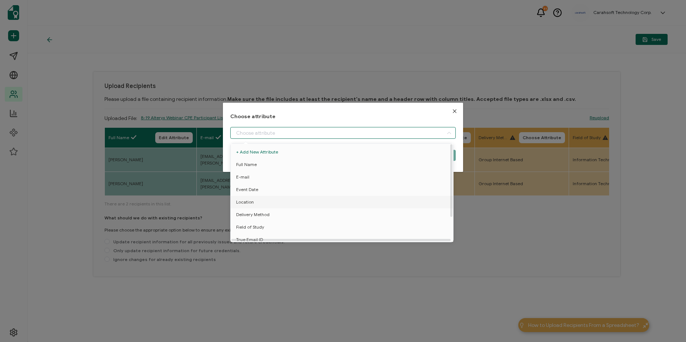
click at [333, 202] on li "Location" at bounding box center [343, 202] width 229 height 12
type input "Location"
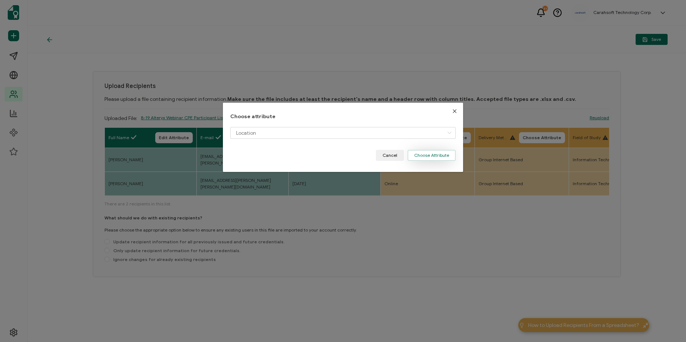
drag, startPoint x: 422, startPoint y: 160, endPoint x: 437, endPoint y: 155, distance: 16.1
click at [424, 160] on button "Choose Attribute" at bounding box center [431, 155] width 48 height 11
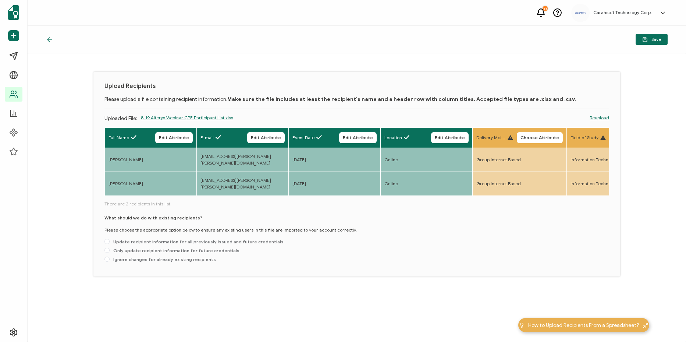
click at [531, 143] on button "Choose Attribute" at bounding box center [540, 137] width 46 height 11
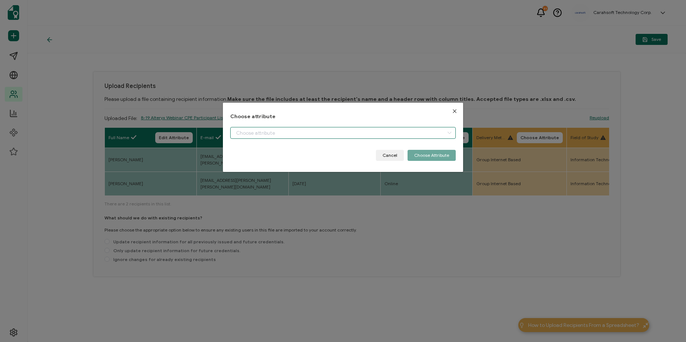
click at [419, 130] on input "dialog" at bounding box center [342, 133] width 225 height 12
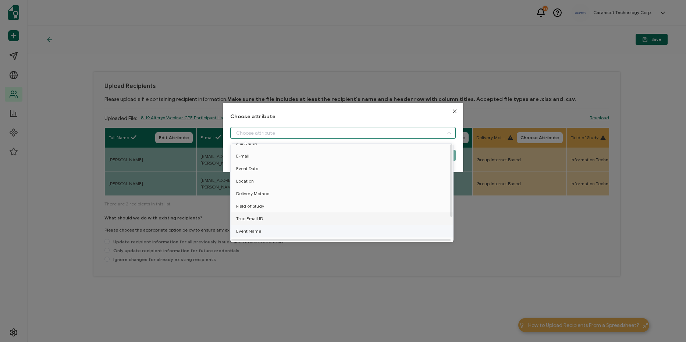
scroll to position [32, 0]
click at [345, 185] on li "Delivery Method" at bounding box center [343, 185] width 229 height 12
type input "Delivery Method"
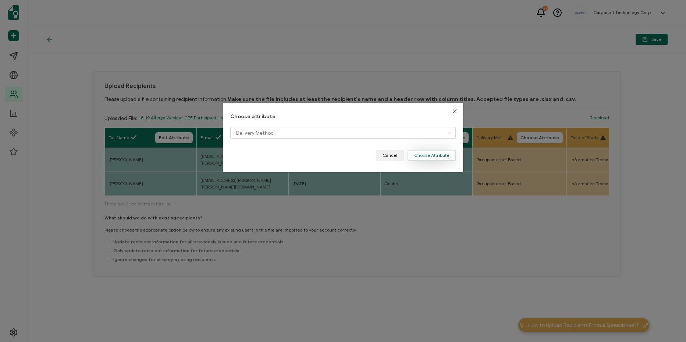
click at [423, 154] on button "Choose Attribute" at bounding box center [431, 155] width 48 height 11
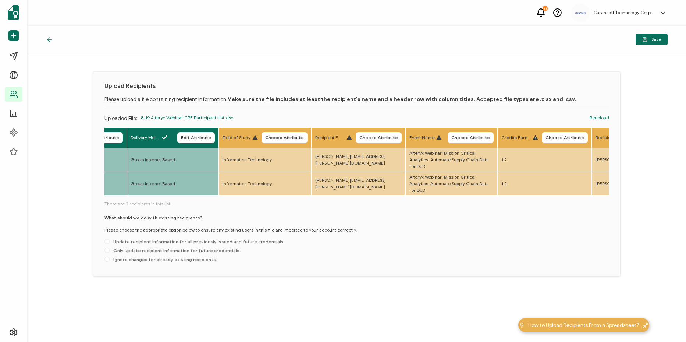
scroll to position [0, 367]
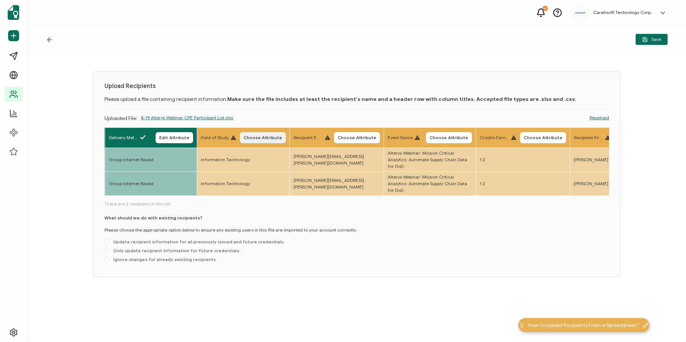
click at [271, 138] on span "Choose Attribute" at bounding box center [262, 137] width 39 height 4
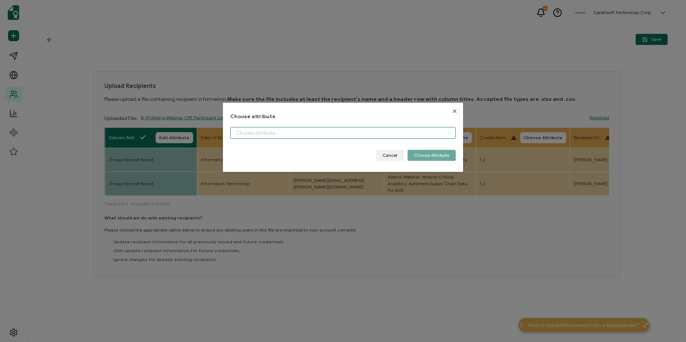
click at [317, 128] on input "dialog" at bounding box center [342, 133] width 225 height 12
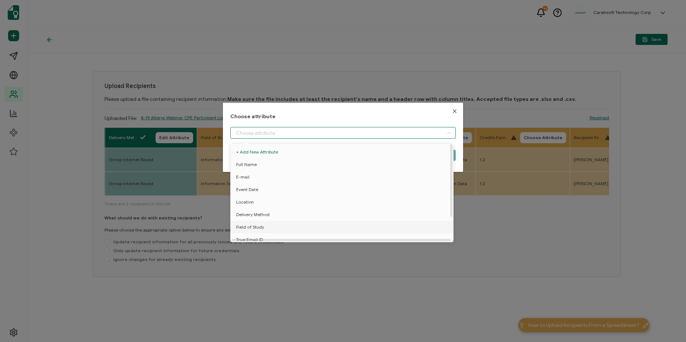
click at [291, 223] on li "Field of Study" at bounding box center [343, 227] width 229 height 12
type input "Field of Study"
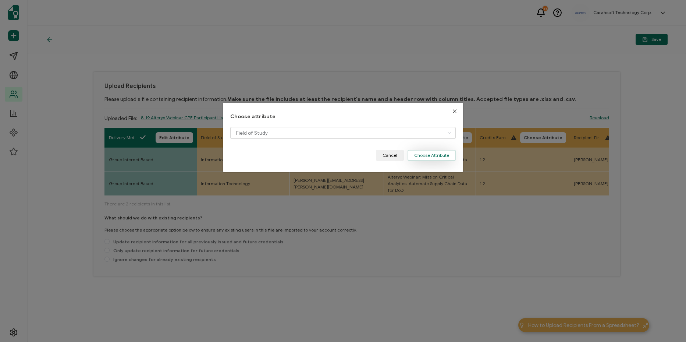
click at [412, 156] on button "Choose Attribute" at bounding box center [431, 155] width 48 height 11
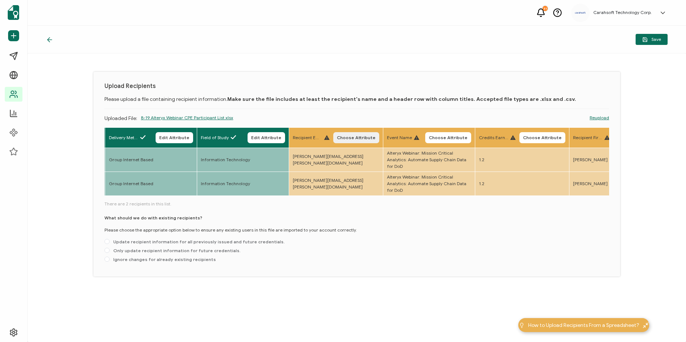
click at [366, 135] on span "Choose Attribute" at bounding box center [356, 137] width 39 height 4
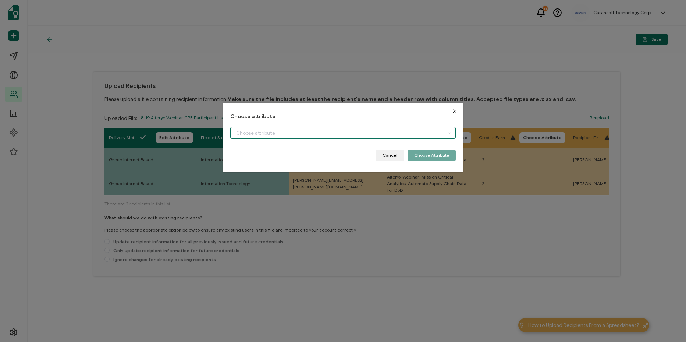
drag, startPoint x: 365, startPoint y: 129, endPoint x: 351, endPoint y: 161, distance: 35.2
click at [364, 130] on input "dialog" at bounding box center [342, 133] width 225 height 12
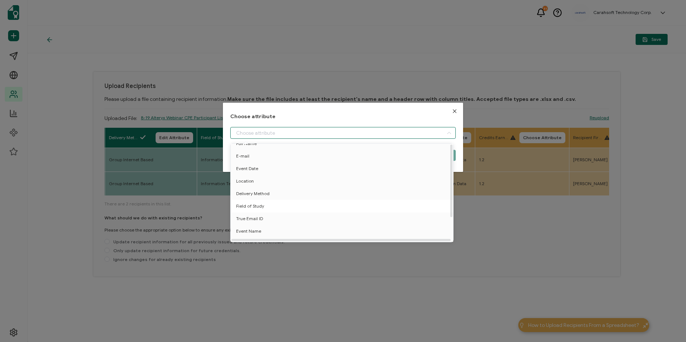
scroll to position [32, 0]
click at [299, 207] on li "True Email ID" at bounding box center [343, 210] width 229 height 12
type input "True Email ID"
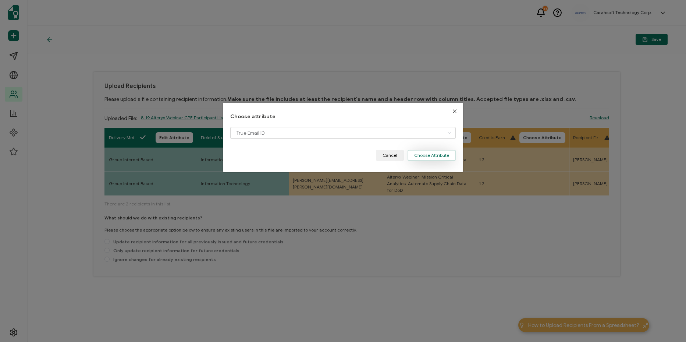
drag, startPoint x: 440, startPoint y: 153, endPoint x: 434, endPoint y: 153, distance: 5.5
click at [439, 153] on button "Choose Attribute" at bounding box center [431, 155] width 48 height 11
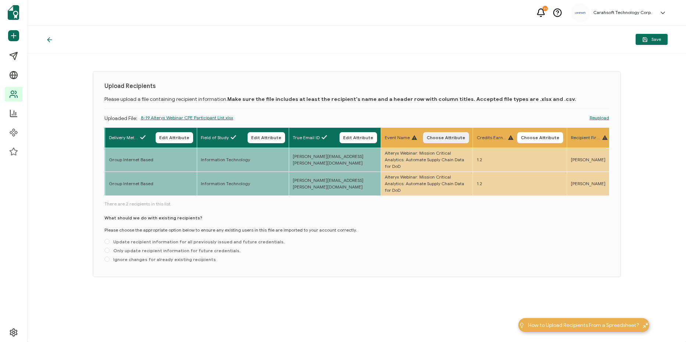
click at [439, 135] on span "Choose Attribute" at bounding box center [445, 137] width 39 height 4
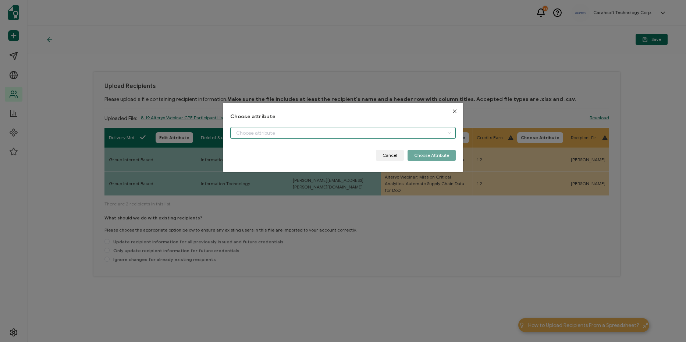
click at [369, 135] on input "dialog" at bounding box center [342, 133] width 225 height 12
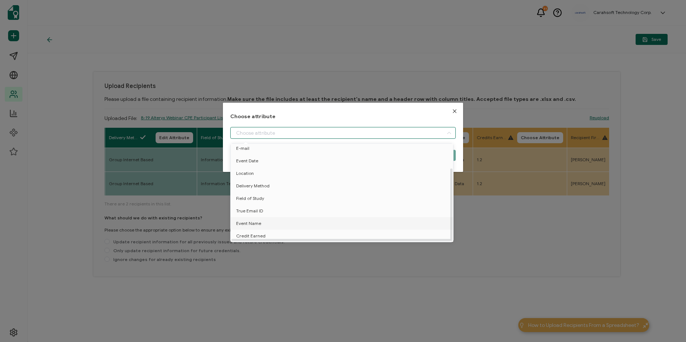
click at [332, 220] on li "Event Name" at bounding box center [343, 223] width 229 height 12
type input "Event Name"
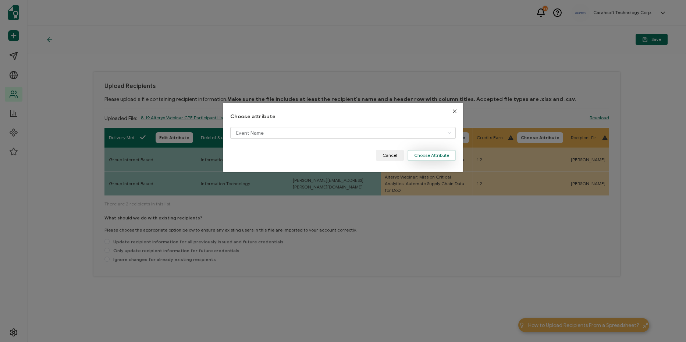
click at [431, 160] on button "Choose Attribute" at bounding box center [431, 155] width 48 height 11
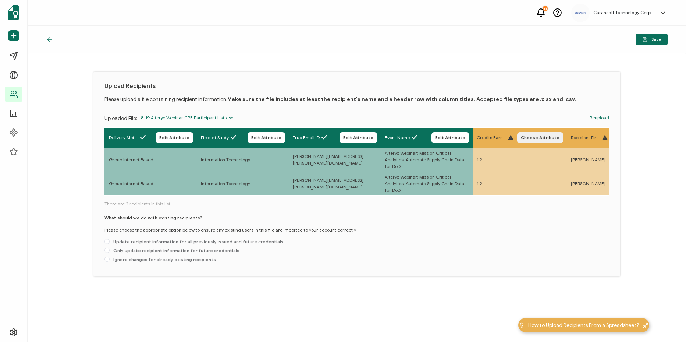
click at [543, 138] on span "Choose Attribute" at bounding box center [540, 137] width 39 height 4
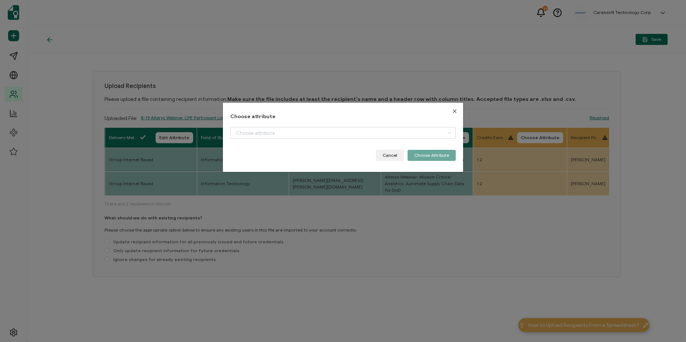
click at [376, 126] on div "Choose attribute Cancel Choose Attribute" at bounding box center [342, 137] width 225 height 47
click at [345, 134] on input "dialog" at bounding box center [342, 133] width 225 height 12
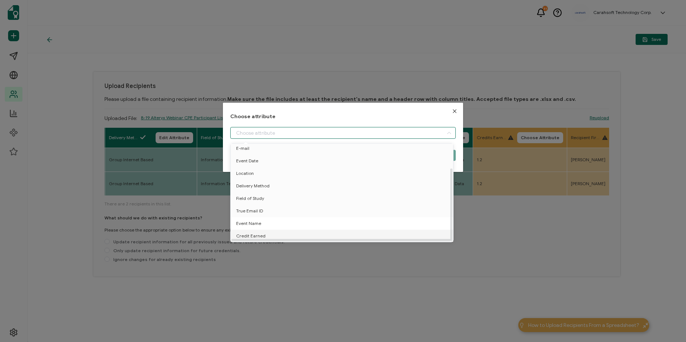
drag, startPoint x: 275, startPoint y: 233, endPoint x: 297, endPoint y: 225, distance: 24.4
click at [280, 231] on li "Credit Earned" at bounding box center [343, 235] width 229 height 12
type input "Credit Earned"
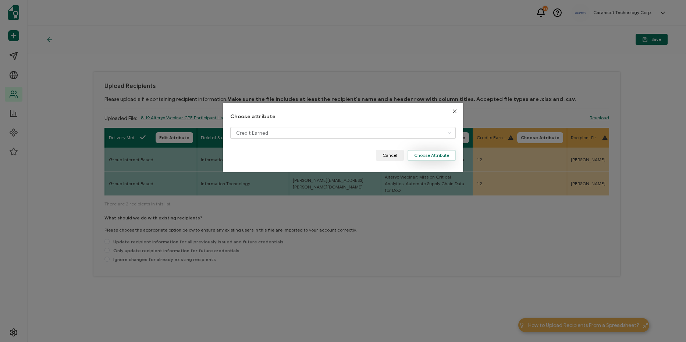
click at [439, 152] on button "Choose Attribute" at bounding box center [431, 155] width 48 height 11
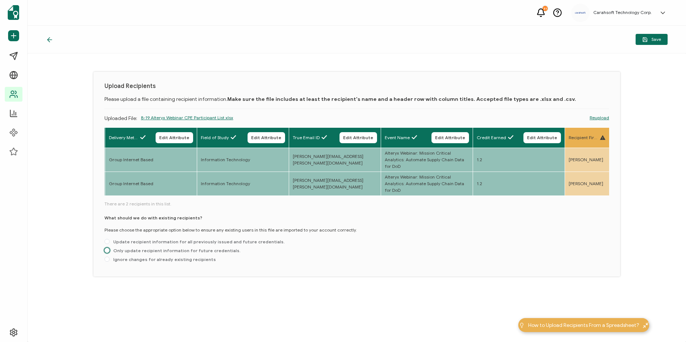
click at [146, 247] on span "Only update recipient information for future credentials." at bounding box center [175, 250] width 131 height 6
click at [110, 247] on input "Only update recipient information for future credentials." at bounding box center [106, 250] width 5 height 6
radio input "true"
click at [650, 42] on span "Save" at bounding box center [651, 40] width 19 height 6
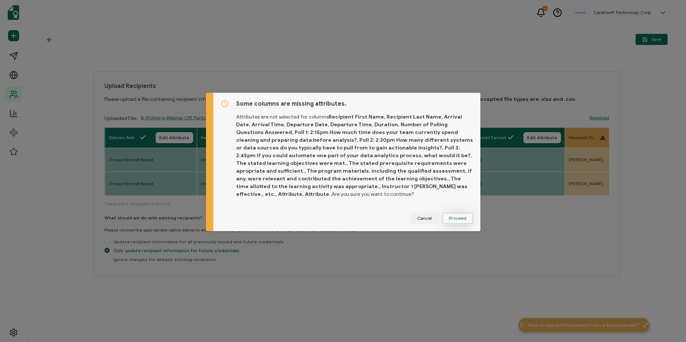
click at [451, 220] on span "Proceed" at bounding box center [458, 218] width 18 height 4
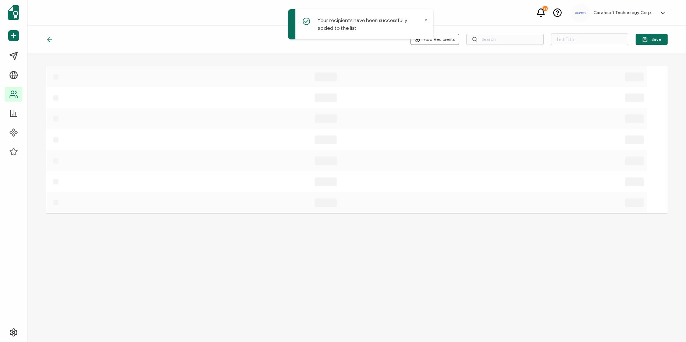
type input "8-19-25_71133_Alteryx Webinar"
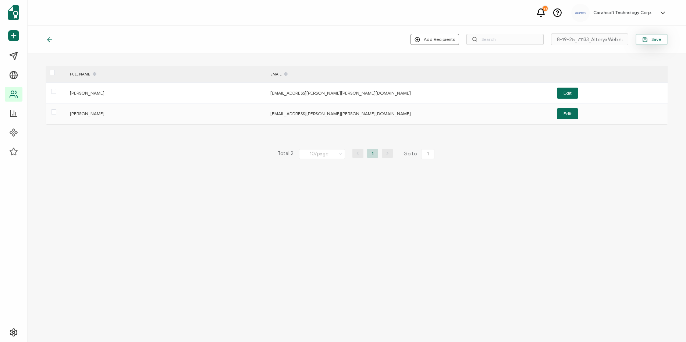
click at [647, 40] on icon "button" at bounding box center [645, 40] width 6 height 6
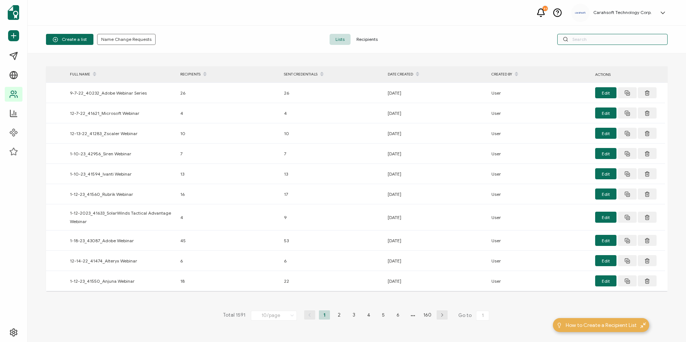
click at [634, 37] on input "text" at bounding box center [612, 39] width 110 height 11
paste input "8-19-25_71133_Alteryx Webinar"
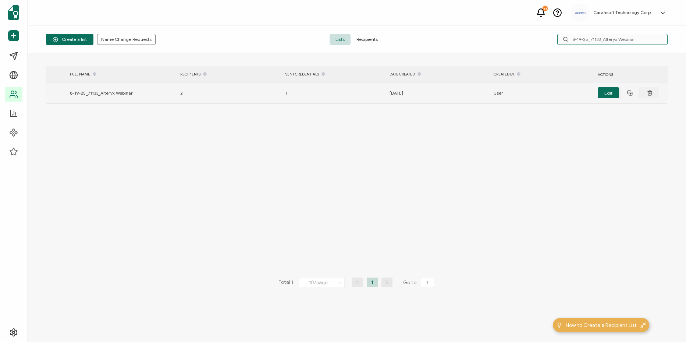
type input "8-19-25_71133_Alteryx Webinar"
click at [629, 93] on icon at bounding box center [630, 93] width 6 height 6
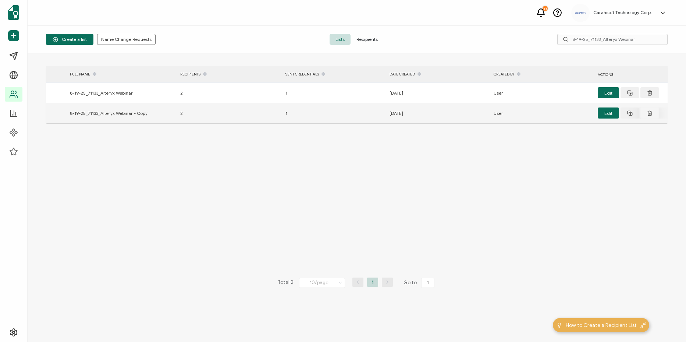
click at [654, 112] on button at bounding box center [649, 112] width 19 height 11
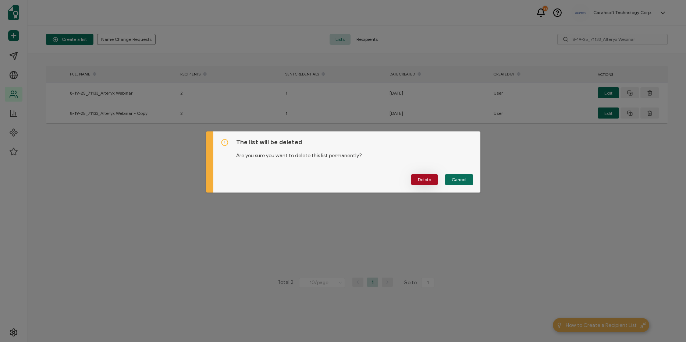
click at [425, 181] on span "Delete" at bounding box center [424, 179] width 13 height 4
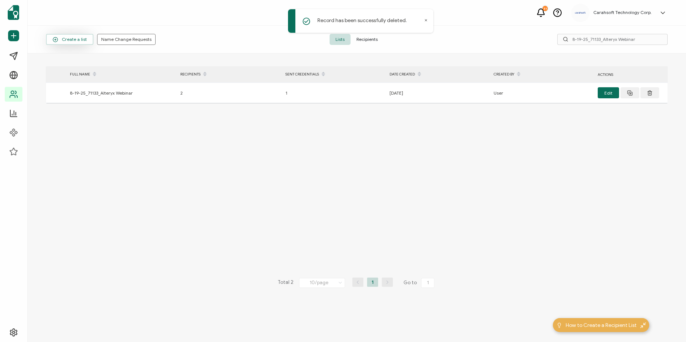
click at [77, 39] on span "Create a list" at bounding box center [70, 40] width 34 height 6
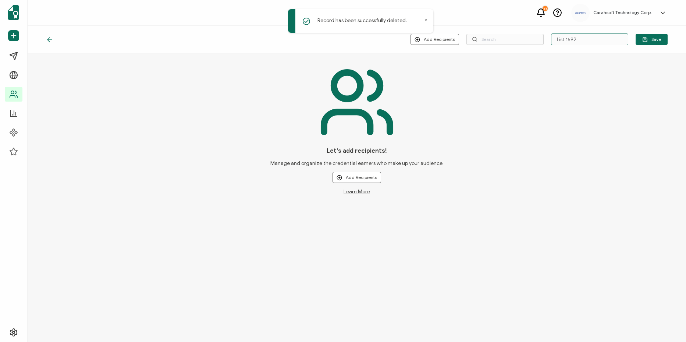
click at [589, 44] on input "List 1592" at bounding box center [589, 39] width 77 height 12
paste input "8-13-25_66888_Service Now Workshop"
type input "8-13-25_66888_Service Now Workshop"
click at [584, 78] on div "Let’s add recipients! Manage and organize the credential earners who make up yo…" at bounding box center [356, 128] width 621 height 132
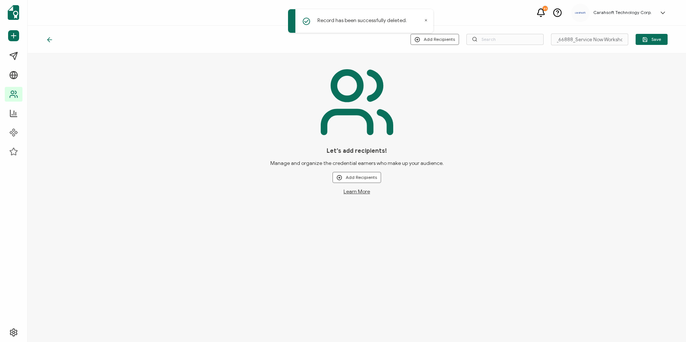
scroll to position [0, 0]
click at [420, 39] on icon at bounding box center [417, 40] width 6 height 6
click at [449, 69] on span "Import from Recipients" at bounding box center [450, 71] width 47 height 6
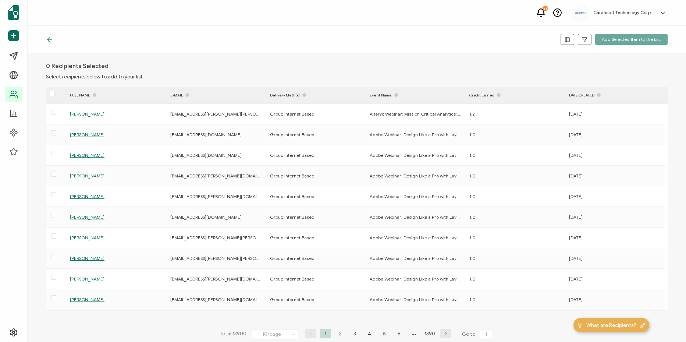
click at [47, 40] on icon at bounding box center [49, 39] width 7 height 7
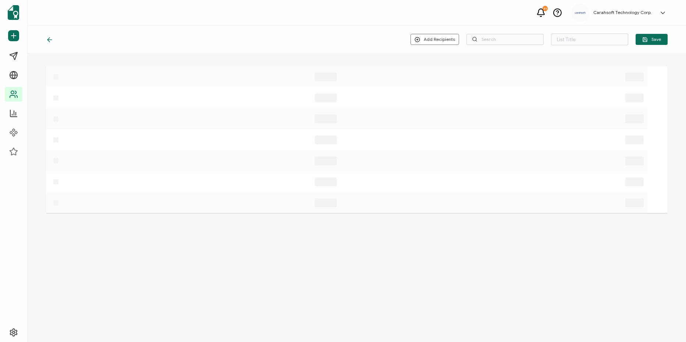
type input "List 1592"
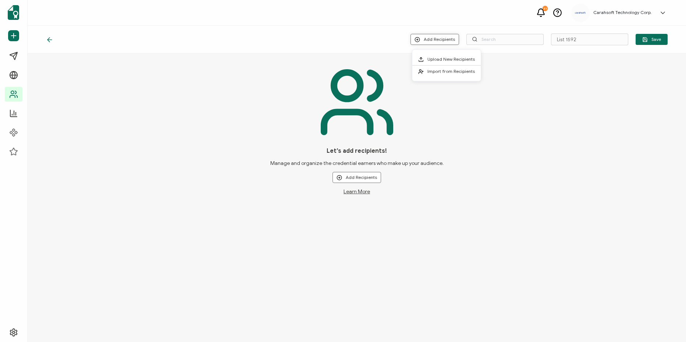
click at [428, 36] on button "Add Recipients" at bounding box center [434, 39] width 49 height 11
click at [446, 62] on li "Upload New Recipients" at bounding box center [446, 59] width 68 height 12
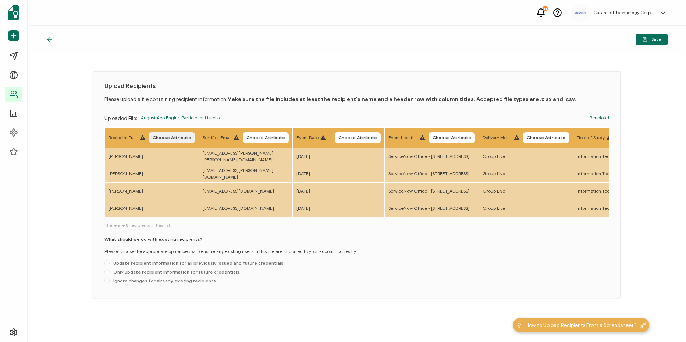
click at [172, 139] on span "Choose Attribute" at bounding box center [172, 137] width 39 height 4
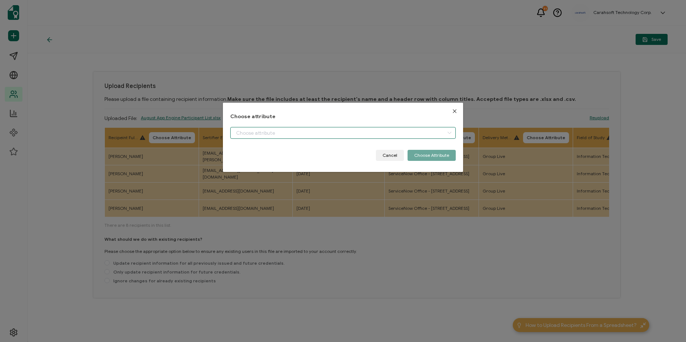
click at [297, 129] on input "dialog" at bounding box center [342, 133] width 225 height 12
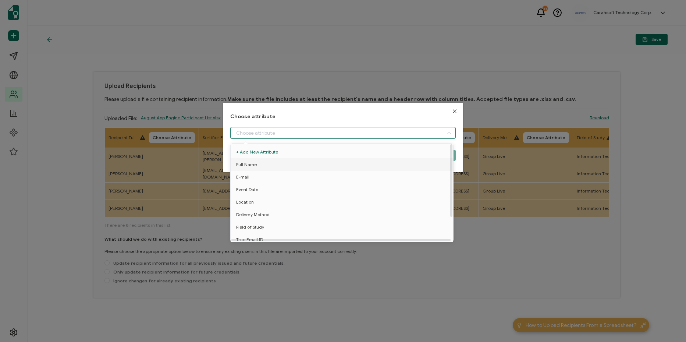
click at [275, 161] on li "Full Name" at bounding box center [343, 164] width 229 height 12
type input "Full Name"
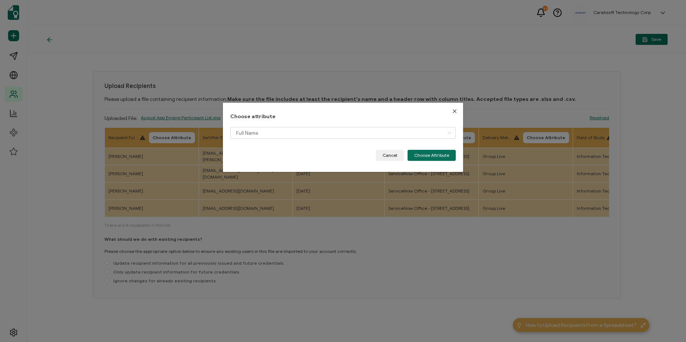
drag, startPoint x: 439, startPoint y: 159, endPoint x: 350, endPoint y: 158, distance: 88.6
click at [433, 159] on button "Choose Attribute" at bounding box center [431, 155] width 48 height 11
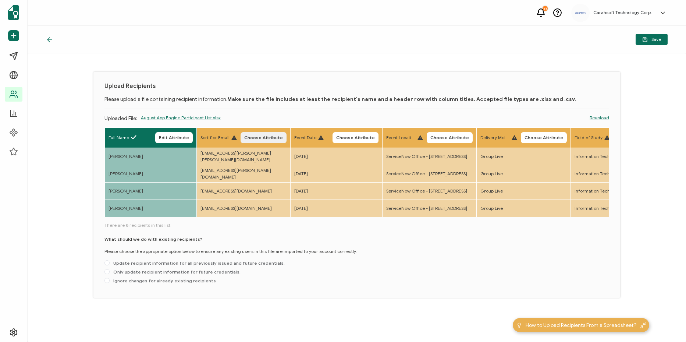
click at [272, 140] on button "Choose Attribute" at bounding box center [263, 137] width 46 height 11
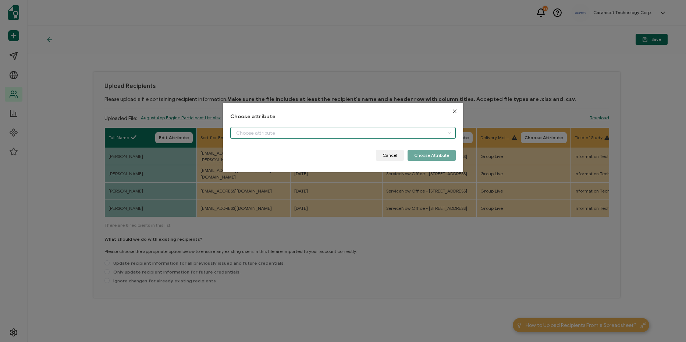
click at [301, 135] on input "dialog" at bounding box center [342, 133] width 225 height 12
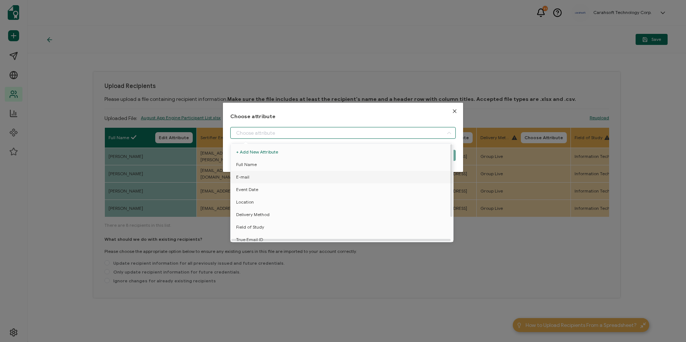
drag, startPoint x: 294, startPoint y: 177, endPoint x: 422, endPoint y: 173, distance: 128.4
click at [294, 177] on li "E-mail" at bounding box center [343, 177] width 229 height 12
type input "E-mail"
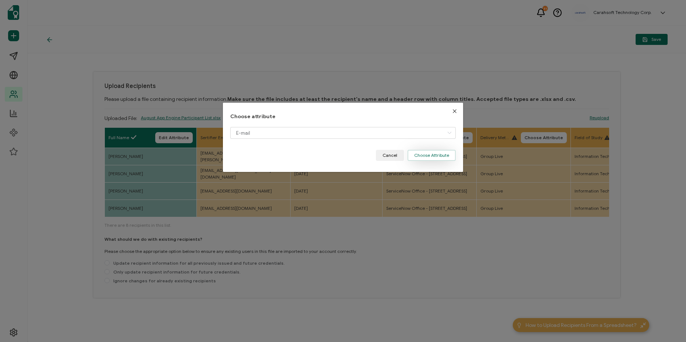
click at [427, 160] on button "Choose Attribute" at bounding box center [431, 155] width 48 height 11
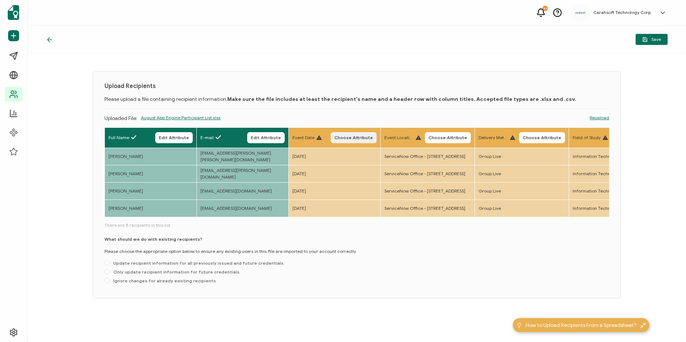
click at [343, 139] on span "Choose Attribute" at bounding box center [353, 137] width 39 height 4
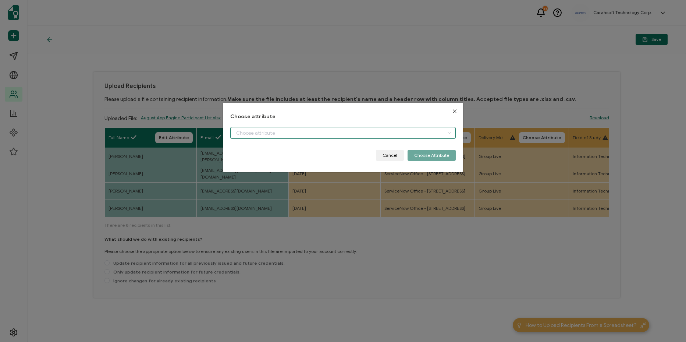
click at [333, 133] on input "dialog" at bounding box center [342, 133] width 225 height 12
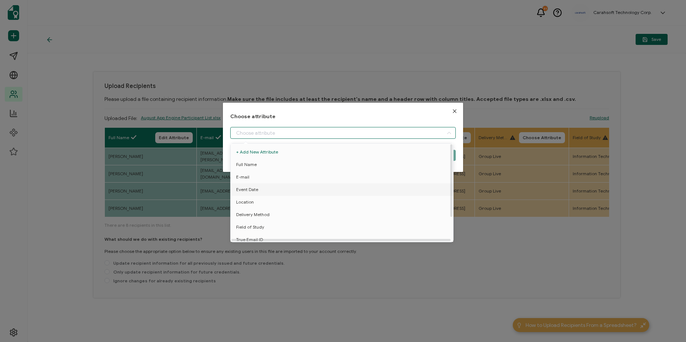
click at [326, 189] on li "Event Date" at bounding box center [343, 189] width 229 height 12
type input "Event Date"
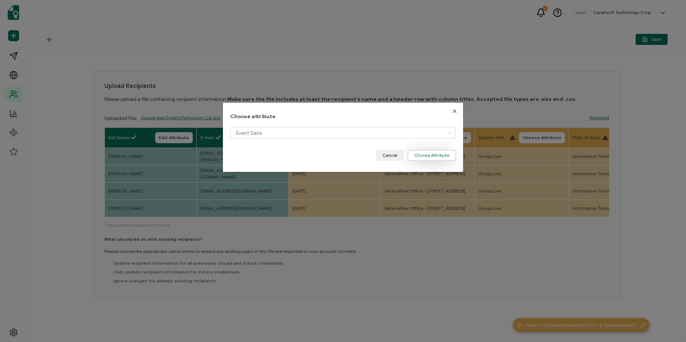
click at [431, 154] on button "Choose Attribute" at bounding box center [431, 155] width 48 height 11
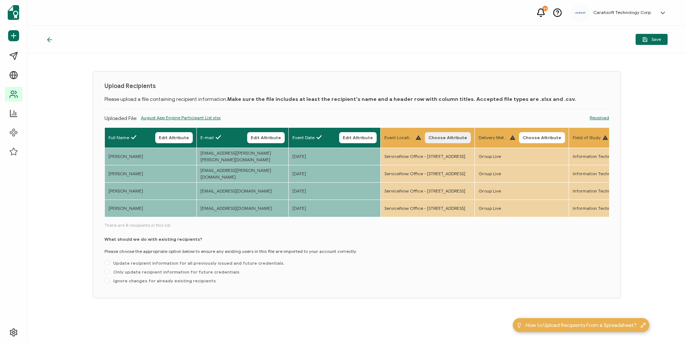
click at [461, 136] on span "Choose Attribute" at bounding box center [447, 137] width 39 height 4
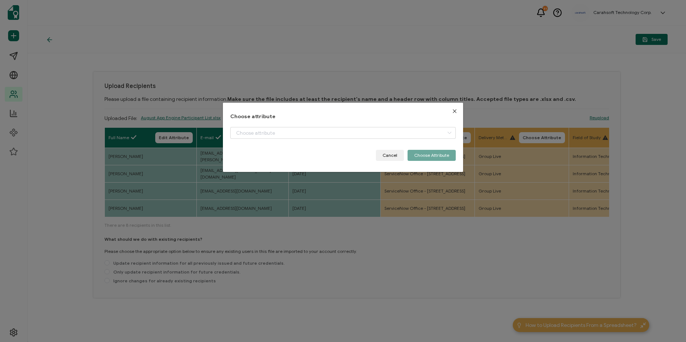
click at [455, 114] on button "Close" at bounding box center [454, 111] width 17 height 17
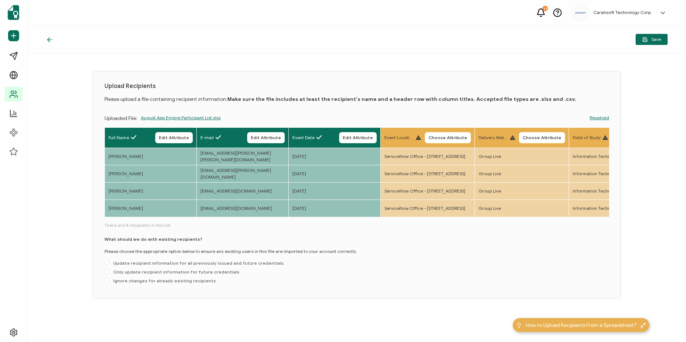
click at [602, 117] on link "Reupload" at bounding box center [598, 117] width 19 height 7
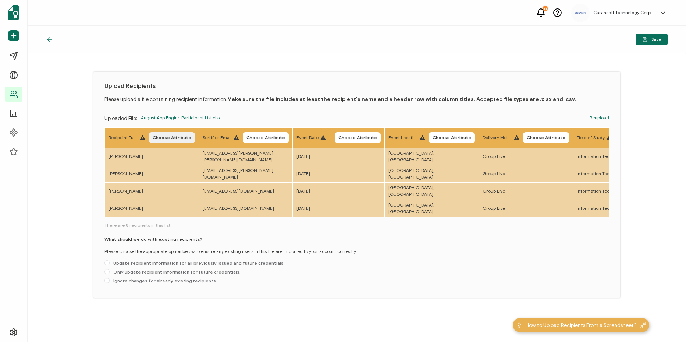
click at [185, 137] on span "Choose Attribute" at bounding box center [172, 137] width 39 height 4
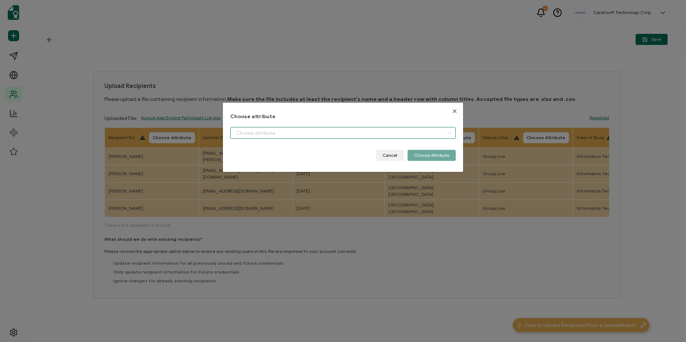
click at [258, 135] on input "dialog" at bounding box center [342, 133] width 225 height 12
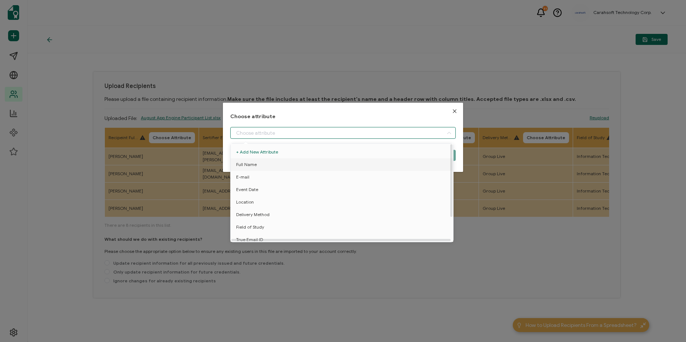
click at [271, 161] on li "Full Name" at bounding box center [343, 164] width 229 height 12
type input "Full Name"
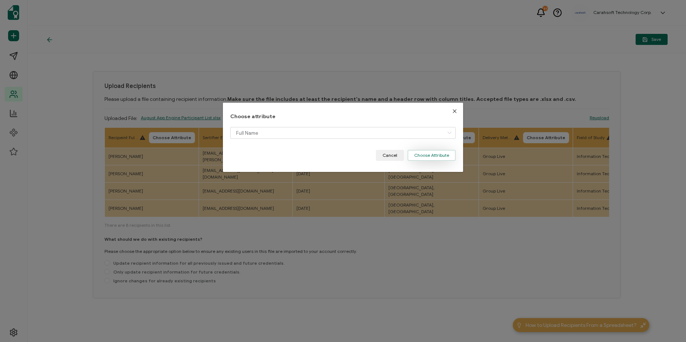
click at [440, 150] on button "Choose Attribute" at bounding box center [431, 155] width 48 height 11
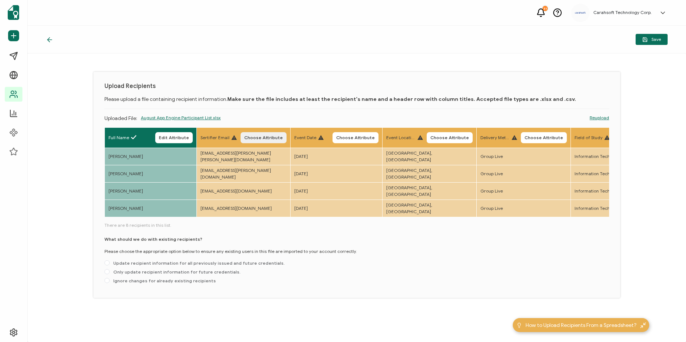
click at [263, 139] on span "Choose Attribute" at bounding box center [263, 137] width 39 height 4
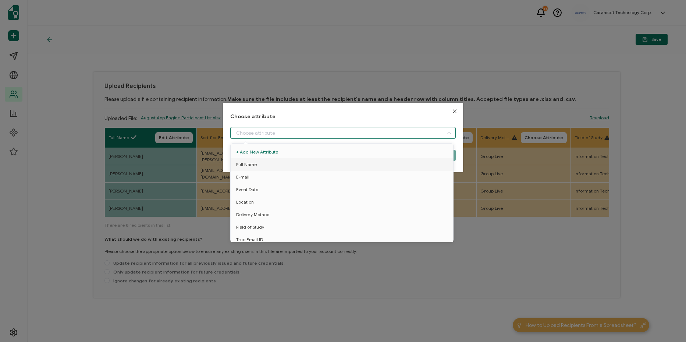
click at [318, 130] on input "dialog" at bounding box center [342, 133] width 225 height 12
drag, startPoint x: 310, startPoint y: 176, endPoint x: 430, endPoint y: 160, distance: 122.1
click at [310, 176] on li "E-mail" at bounding box center [343, 177] width 229 height 12
type input "E-mail"
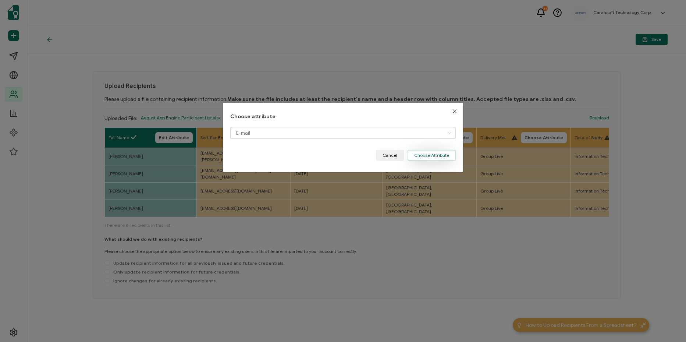
drag, startPoint x: 436, startPoint y: 155, endPoint x: 379, endPoint y: 145, distance: 57.8
click at [434, 155] on button "Choose Attribute" at bounding box center [431, 155] width 48 height 11
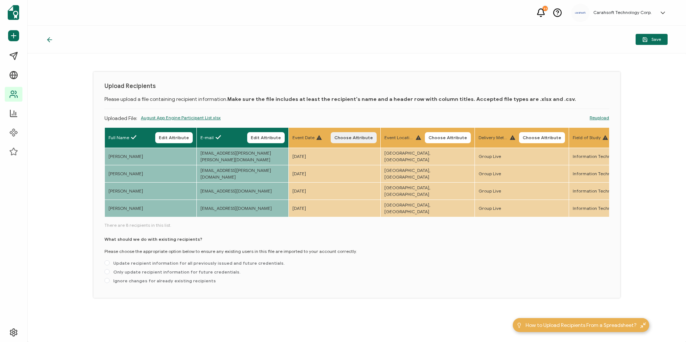
click at [368, 136] on span "Choose Attribute" at bounding box center [353, 137] width 39 height 4
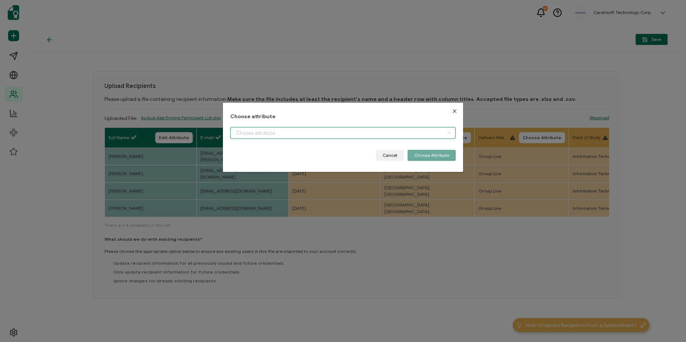
click at [358, 133] on input "dialog" at bounding box center [342, 133] width 225 height 12
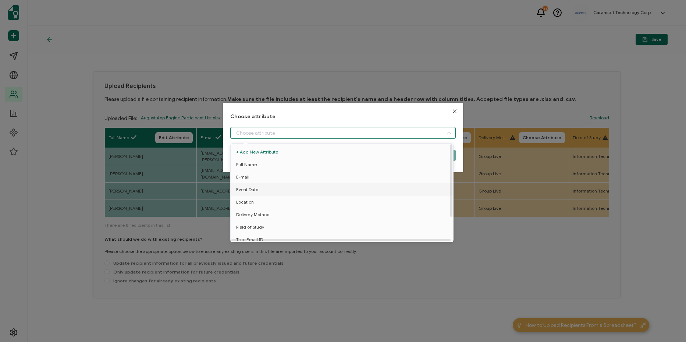
click at [343, 193] on li "Event Date" at bounding box center [343, 189] width 229 height 12
type input "Event Date"
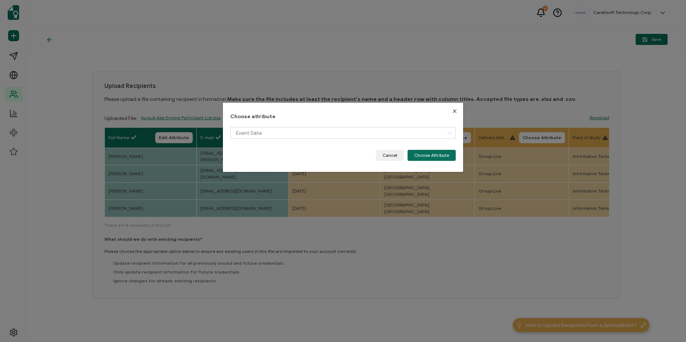
drag, startPoint x: 432, startPoint y: 158, endPoint x: 469, endPoint y: 145, distance: 38.6
click at [433, 158] on button "Choose Attribute" at bounding box center [431, 155] width 48 height 11
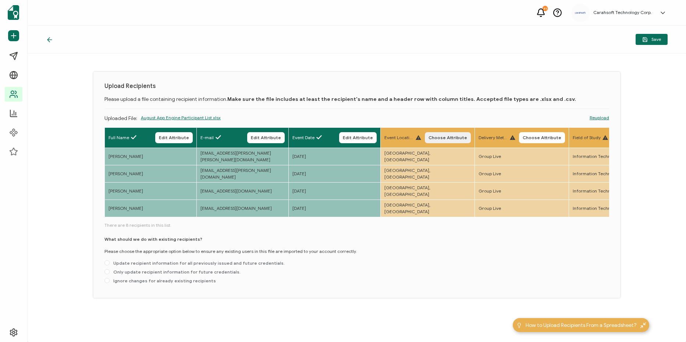
click at [458, 136] on span "Choose Attribute" at bounding box center [447, 137] width 39 height 4
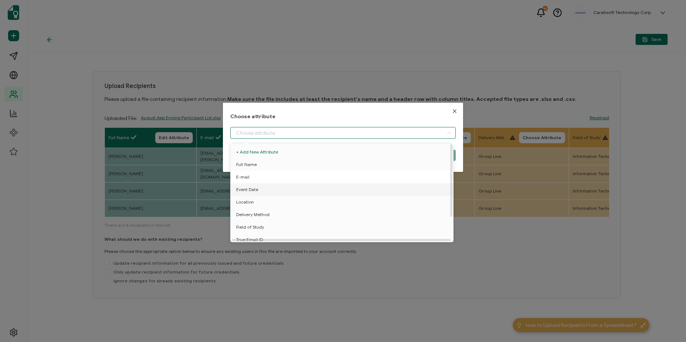
drag, startPoint x: 400, startPoint y: 133, endPoint x: 368, endPoint y: 173, distance: 51.6
click at [400, 133] on input "dialog" at bounding box center [342, 133] width 225 height 12
click at [335, 208] on li "Location" at bounding box center [343, 202] width 229 height 12
type input "Location"
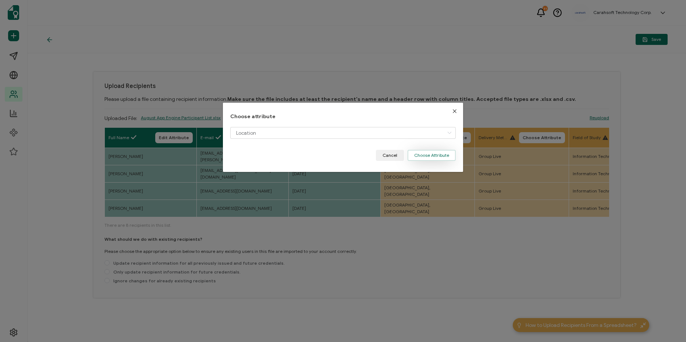
click at [431, 154] on button "Choose Attribute" at bounding box center [431, 155] width 48 height 11
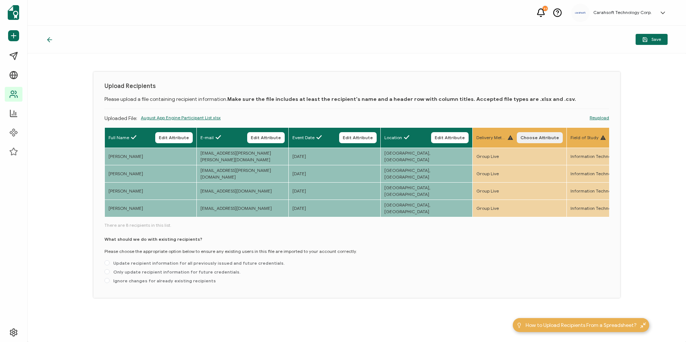
click at [536, 138] on span "Choose Attribute" at bounding box center [539, 137] width 39 height 4
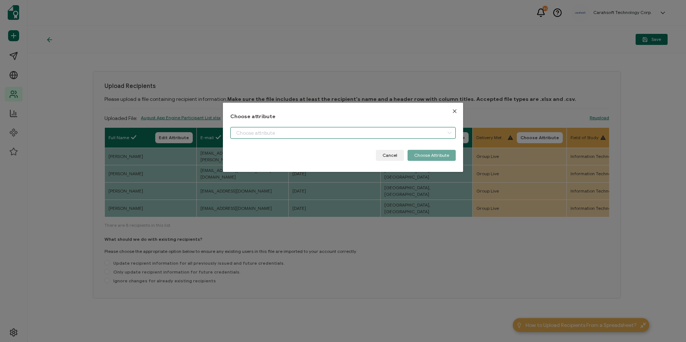
click at [407, 133] on input "dialog" at bounding box center [342, 133] width 225 height 12
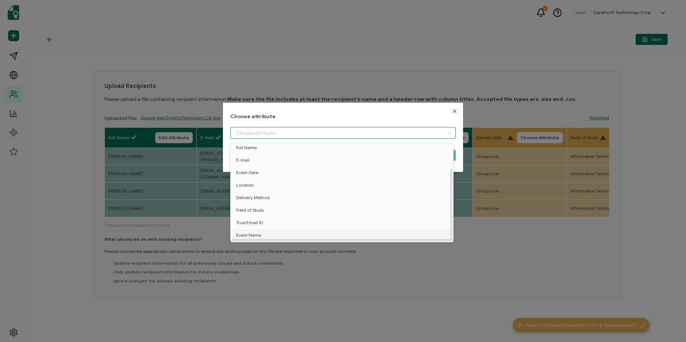
scroll to position [32, 0]
click at [326, 184] on li "Delivery Method" at bounding box center [343, 185] width 229 height 12
type input "Delivery Method"
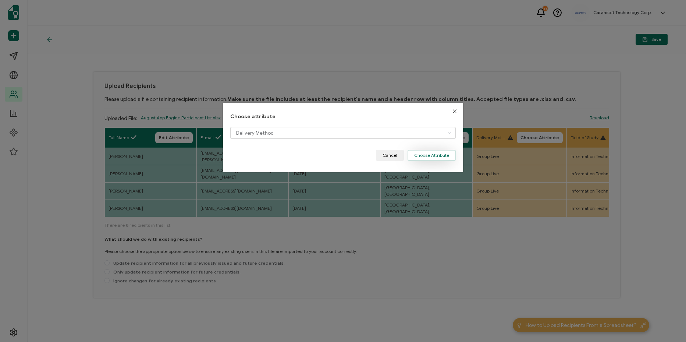
click at [433, 153] on button "Choose Attribute" at bounding box center [431, 155] width 48 height 11
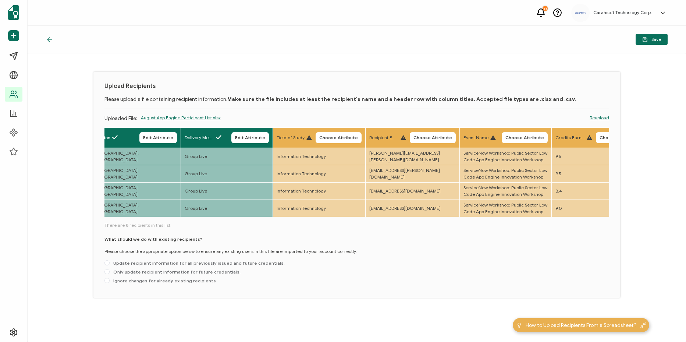
scroll to position [0, 299]
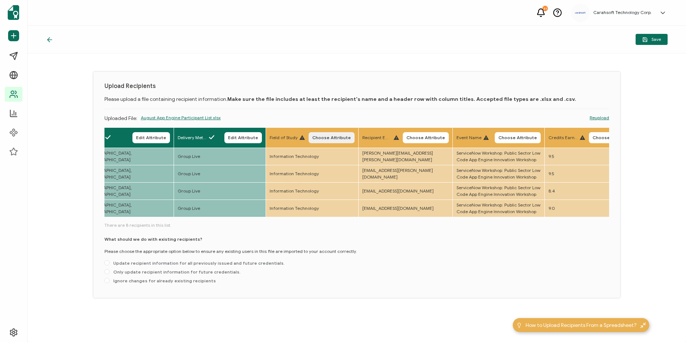
click at [339, 137] on span "Choose Attribute" at bounding box center [331, 137] width 39 height 4
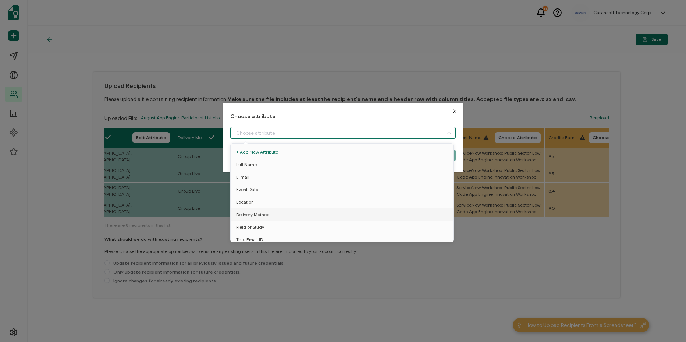
click at [370, 129] on input "dialog" at bounding box center [342, 133] width 225 height 12
click at [319, 197] on li "Field of Study" at bounding box center [343, 198] width 229 height 12
type input "Field of Study"
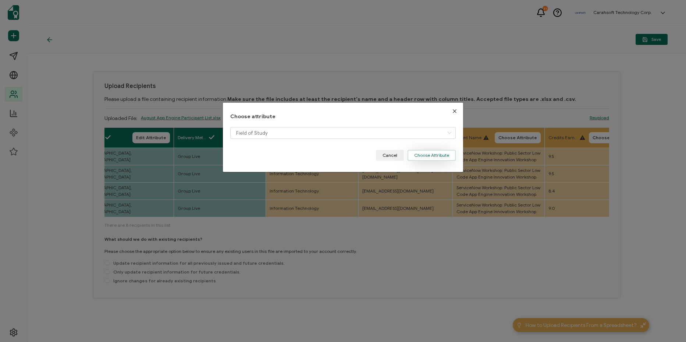
click at [424, 157] on button "Choose Attribute" at bounding box center [431, 155] width 48 height 11
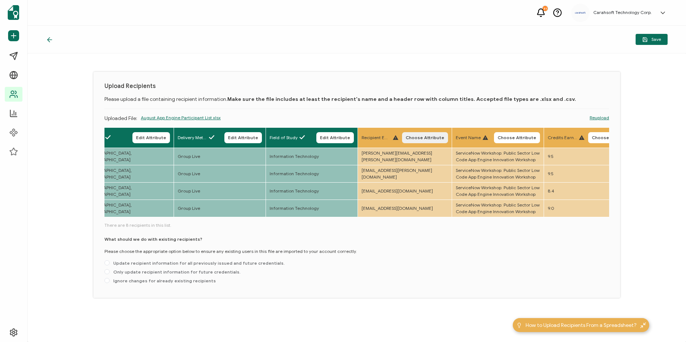
drag, startPoint x: 434, startPoint y: 141, endPoint x: 408, endPoint y: 140, distance: 26.1
click at [433, 141] on button "Choose Attribute" at bounding box center [425, 137] width 46 height 11
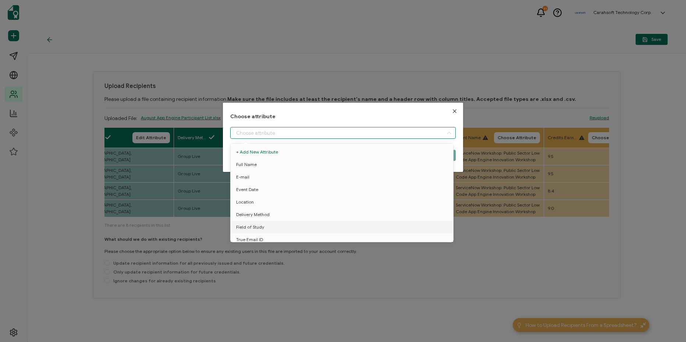
click at [397, 137] on input "dialog" at bounding box center [342, 133] width 225 height 12
click at [351, 210] on li "True Email ID" at bounding box center [343, 210] width 229 height 12
type input "True Email ID"
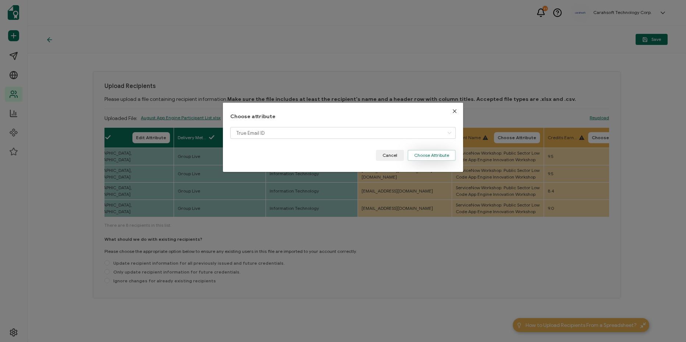
click at [422, 158] on button "Choose Attribute" at bounding box center [431, 155] width 48 height 11
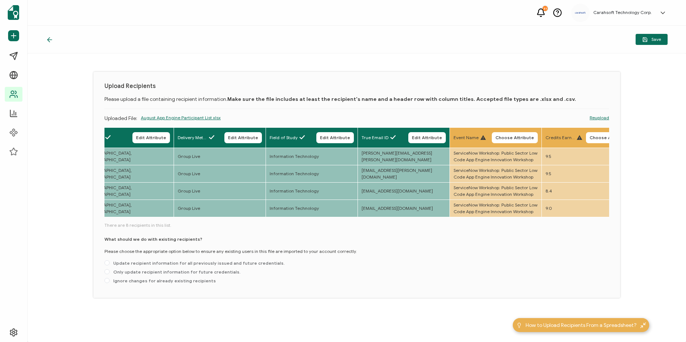
click at [518, 131] on th "Event Name Choose Attribute" at bounding box center [496, 138] width 92 height 20
click at [514, 136] on span "Choose Attribute" at bounding box center [514, 137] width 39 height 4
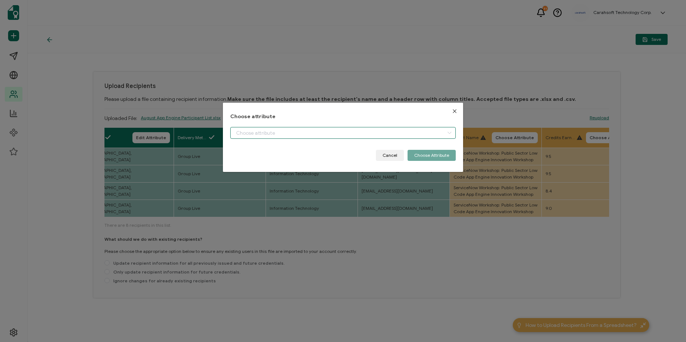
click at [384, 137] on input "dialog" at bounding box center [342, 133] width 225 height 12
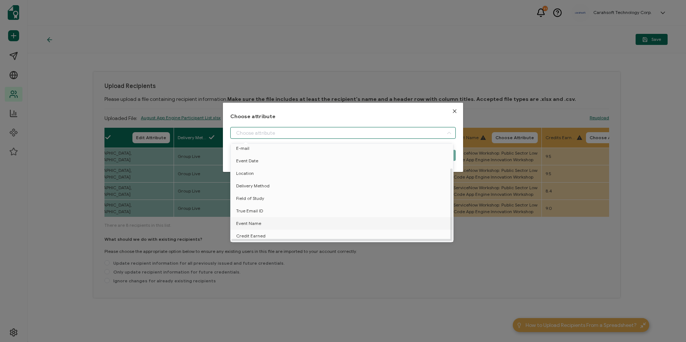
click at [326, 221] on li "Event Name" at bounding box center [343, 223] width 229 height 12
type input "Event Name"
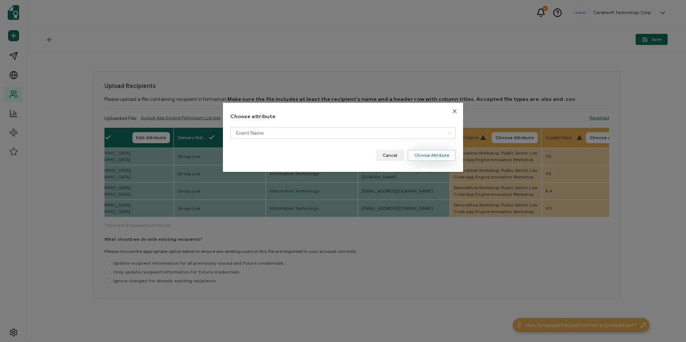
click at [440, 158] on button "Choose Attribute" at bounding box center [431, 155] width 48 height 11
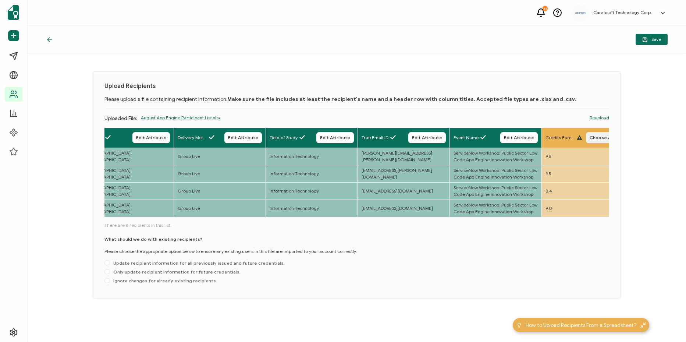
click at [596, 135] on span "Choose Attribute" at bounding box center [608, 137] width 39 height 4
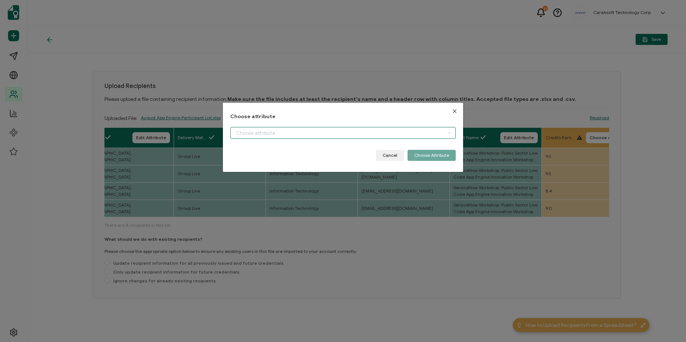
click at [442, 134] on div "dialog" at bounding box center [342, 133] width 225 height 12
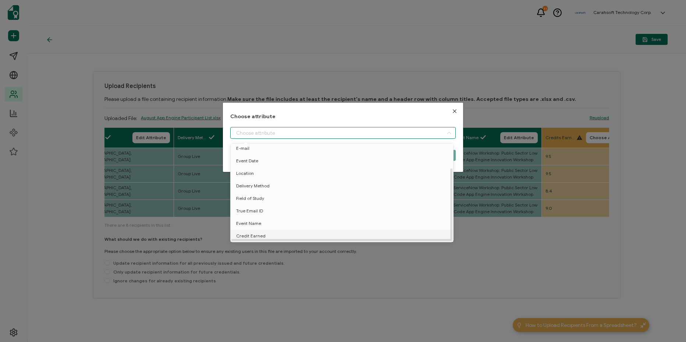
click at [372, 229] on li "Credit Earned" at bounding box center [343, 235] width 229 height 12
type input "Credit Earned"
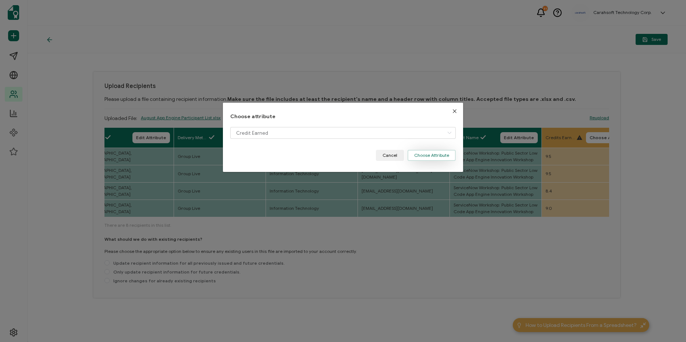
click at [437, 158] on button "Choose Attribute" at bounding box center [431, 155] width 48 height 11
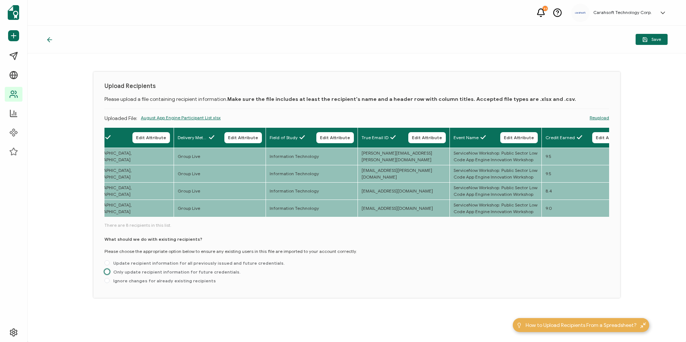
click at [167, 274] on span "Only update recipient information for future credentials." at bounding box center [175, 272] width 131 height 6
click at [110, 274] on input "Only update recipient information for future credentials." at bounding box center [106, 272] width 5 height 6
radio input "true"
click at [658, 44] on button "Save" at bounding box center [651, 39] width 32 height 11
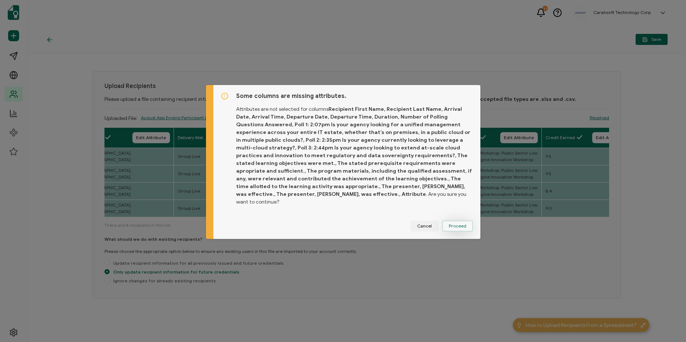
click at [453, 224] on span "Proceed" at bounding box center [458, 226] width 18 height 4
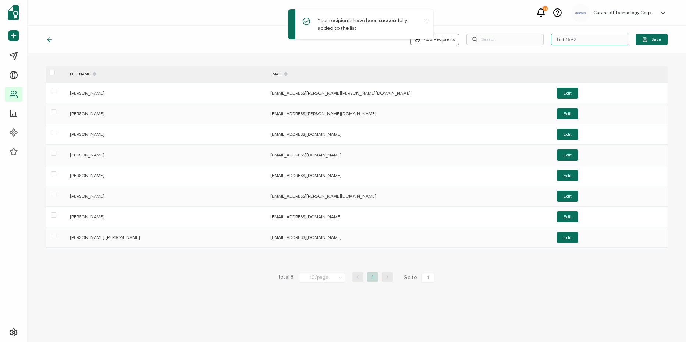
click at [585, 34] on input "List 1592" at bounding box center [589, 39] width 77 height 12
paste input "8-13-25_66888_Service Now Workshop"
type input "8-13-25_66888_Service Now Workshop"
click at [648, 35] on button "Save" at bounding box center [651, 39] width 32 height 11
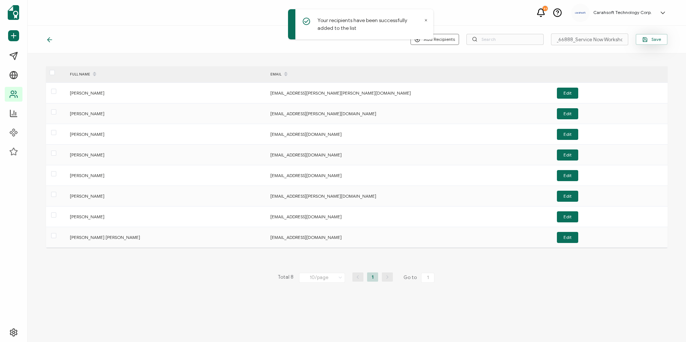
scroll to position [0, 0]
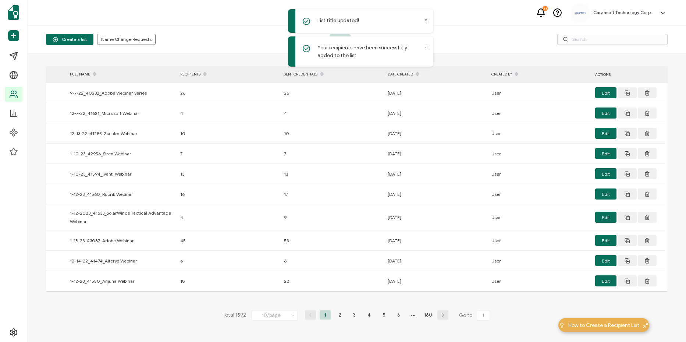
click at [425, 48] on icon at bounding box center [426, 48] width 4 height 4
click at [425, 20] on icon at bounding box center [426, 20] width 2 height 2
